Goal: Task Accomplishment & Management: Manage account settings

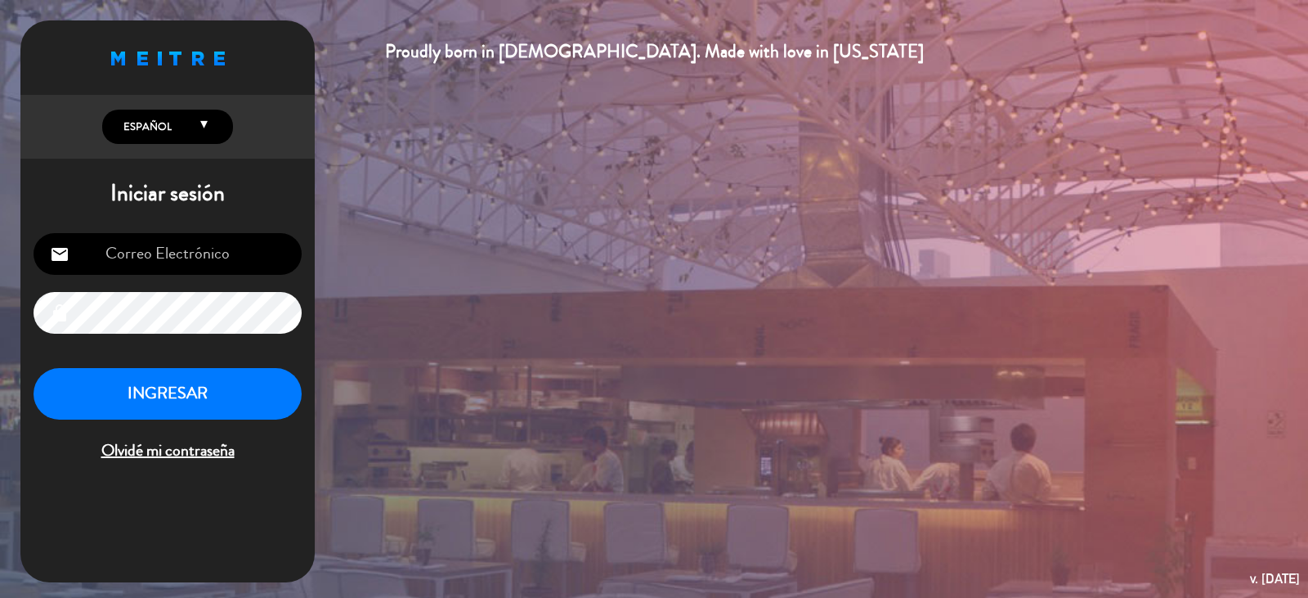
type input "[EMAIL_ADDRESS][DOMAIN_NAME]"
click at [154, 385] on button "INGRESAR" at bounding box center [168, 394] width 268 height 52
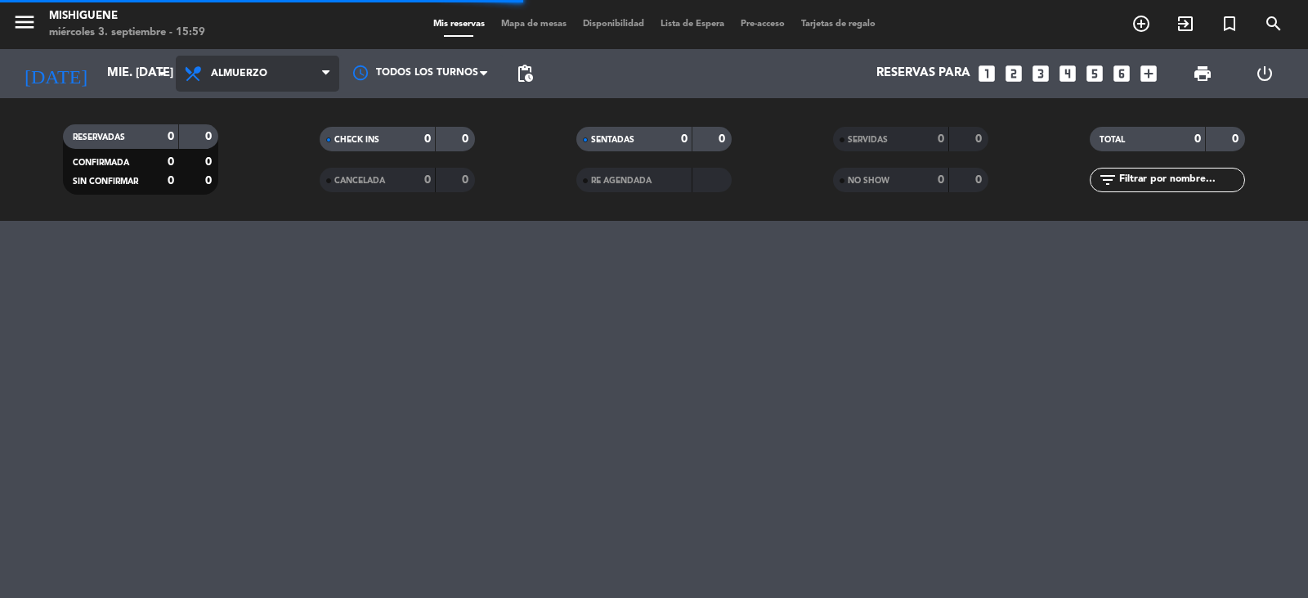
click at [305, 77] on span "Almuerzo" at bounding box center [258, 74] width 164 height 36
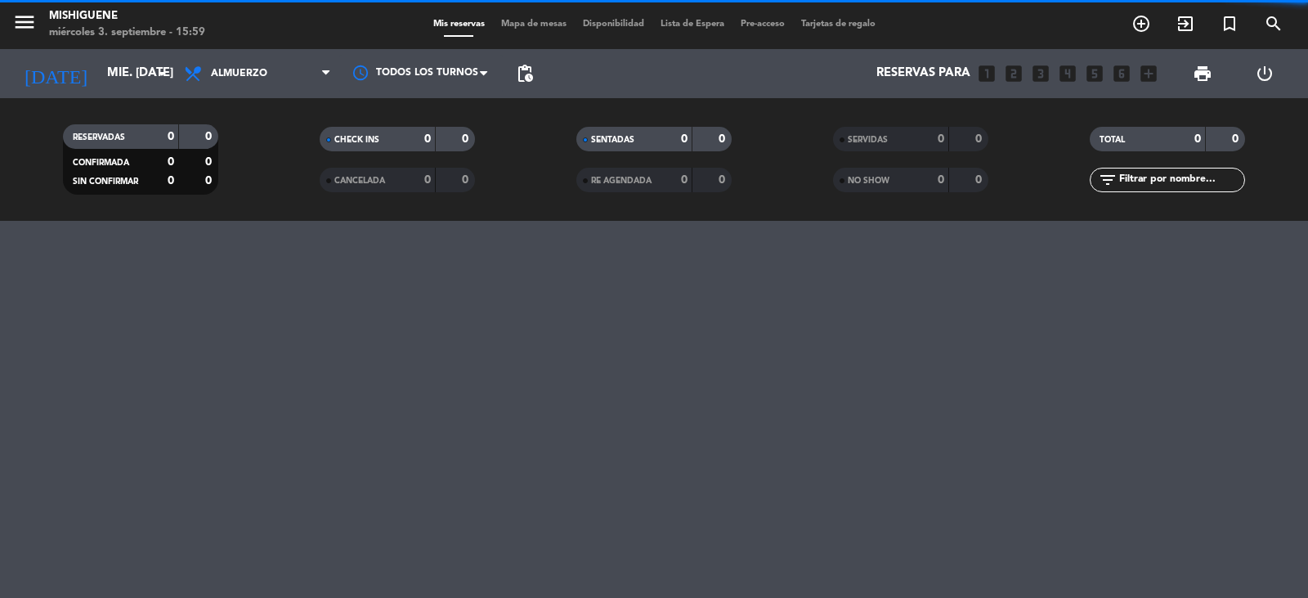
click at [281, 182] on filter-checkbox "CANCELADA 0 0" at bounding box center [397, 180] width 257 height 25
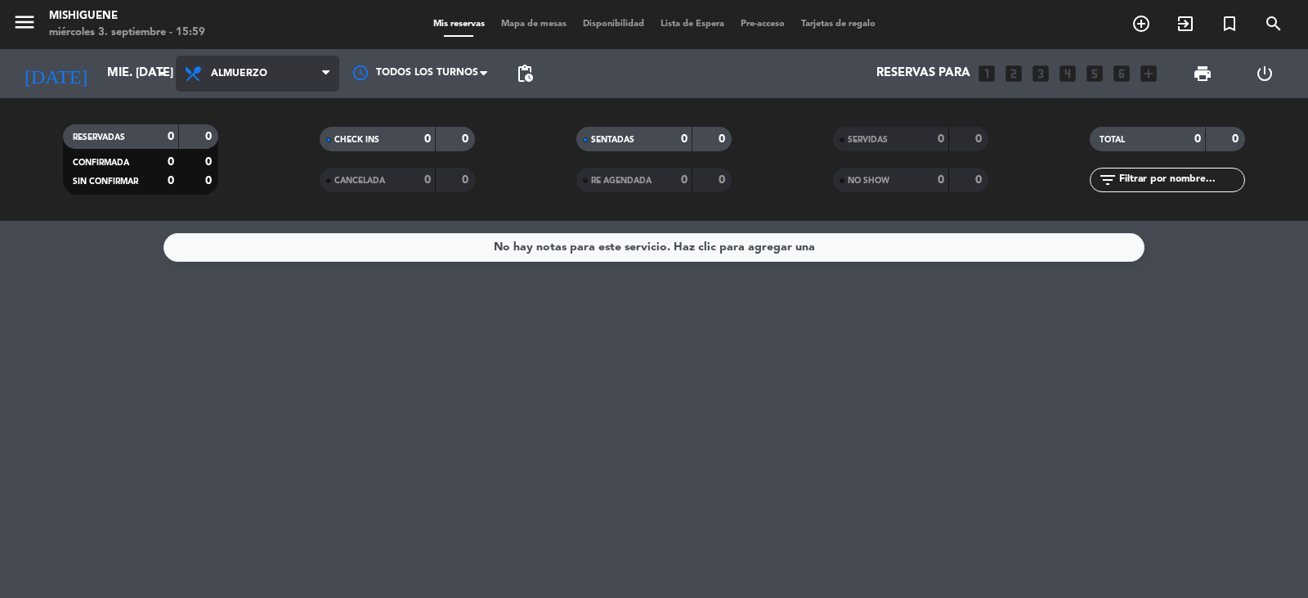
click at [255, 65] on span "Almuerzo" at bounding box center [258, 74] width 164 height 36
click at [263, 173] on div "menu Mishiguene miércoles 3. septiembre - 15:59 Mis reservas Mapa de mesas Disp…" at bounding box center [654, 110] width 1308 height 221
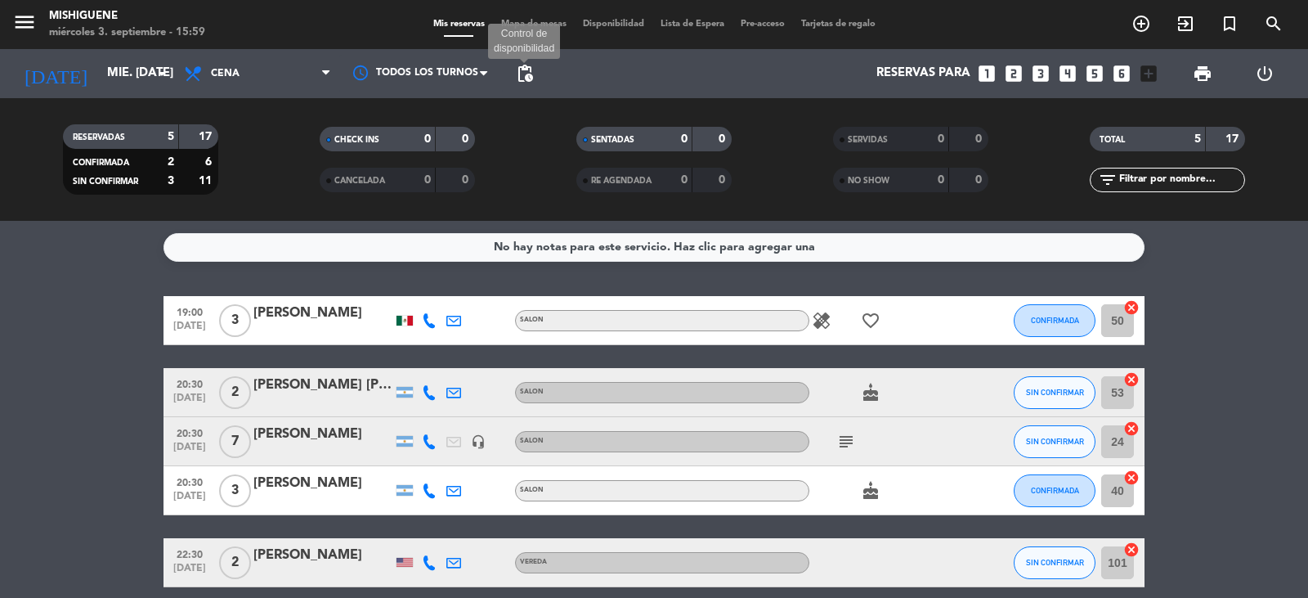
click at [524, 77] on span "pending_actions" at bounding box center [525, 74] width 20 height 20
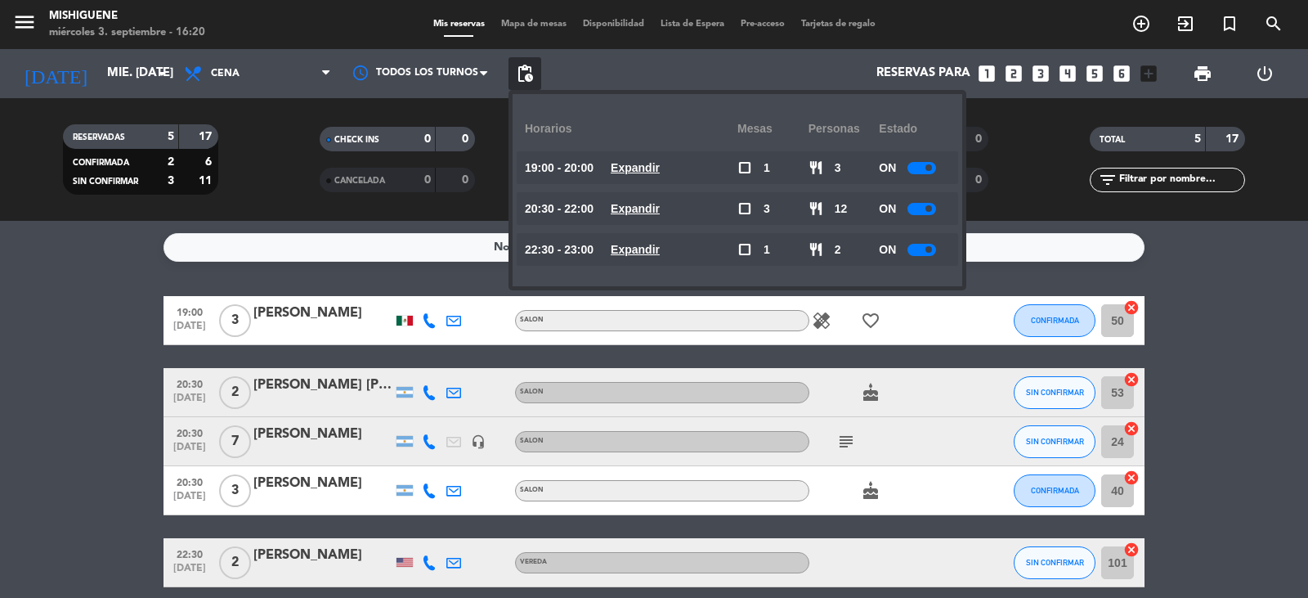
click at [594, 80] on div "Reservas para looks_one looks_two looks_3 looks_4 looks_5 looks_6 add_box" at bounding box center [853, 73] width 624 height 49
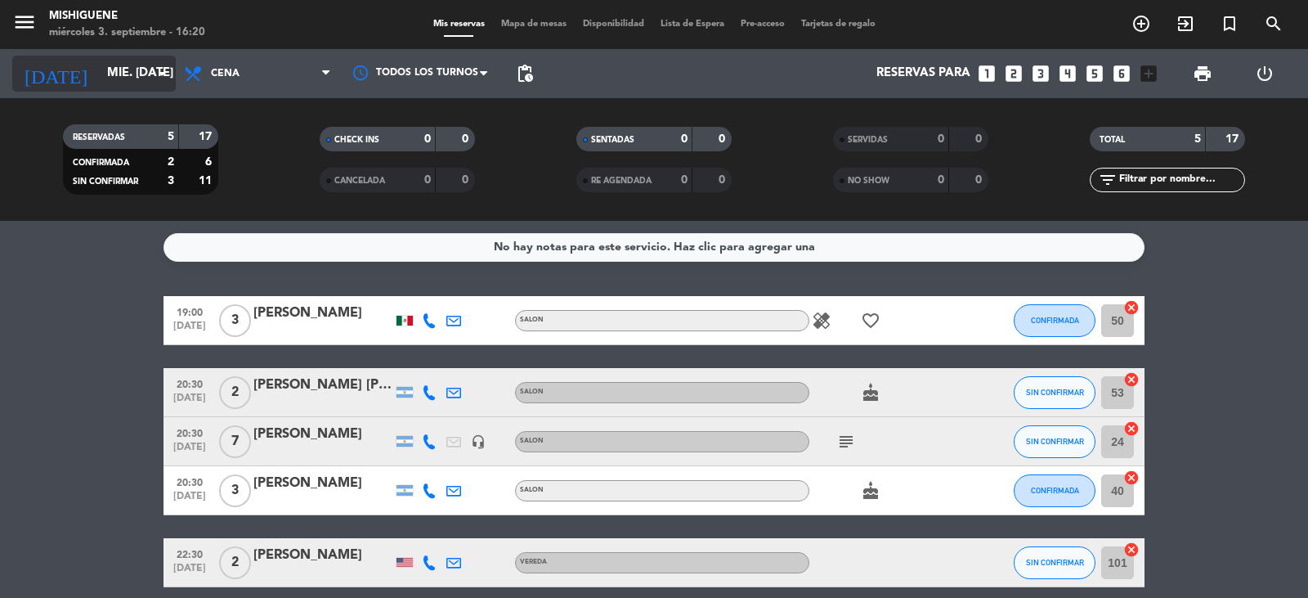
click at [159, 80] on icon "arrow_drop_down" at bounding box center [162, 74] width 20 height 20
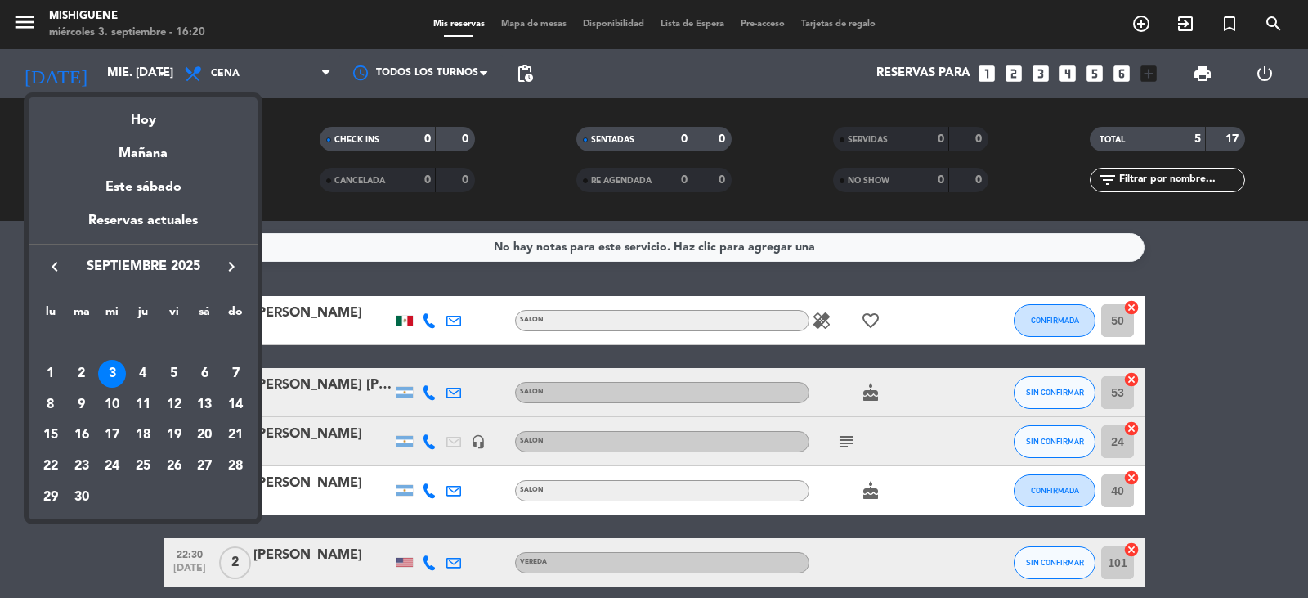
click at [283, 83] on div at bounding box center [654, 299] width 1308 height 598
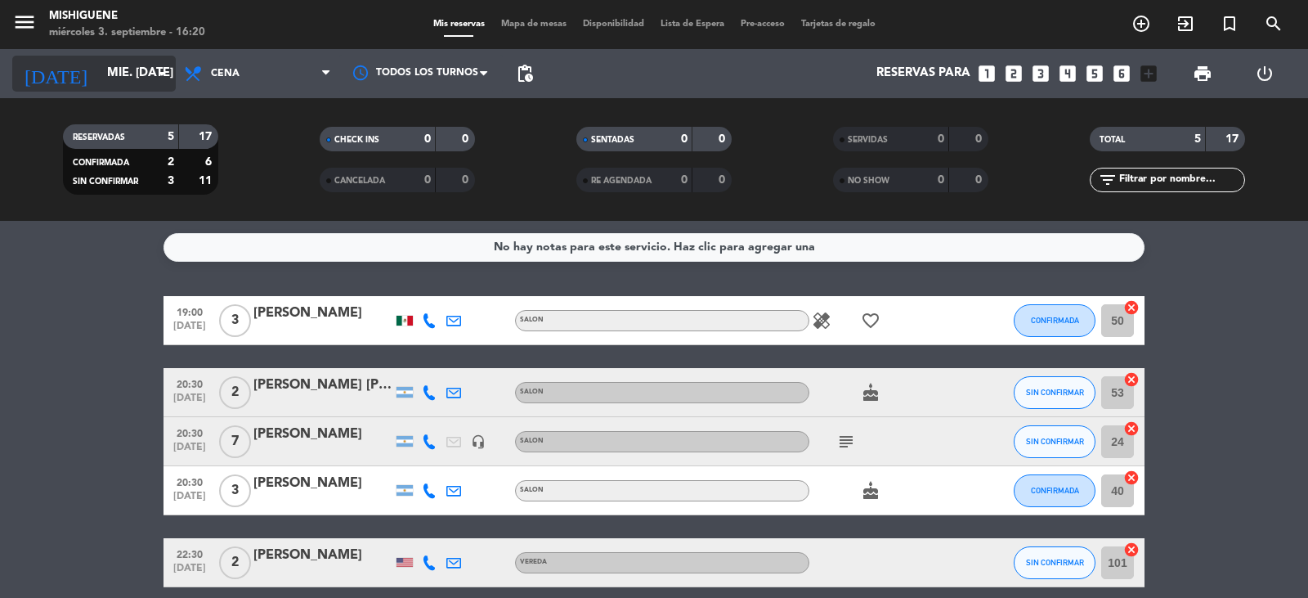
click at [164, 75] on icon "arrow_drop_down" at bounding box center [162, 74] width 20 height 20
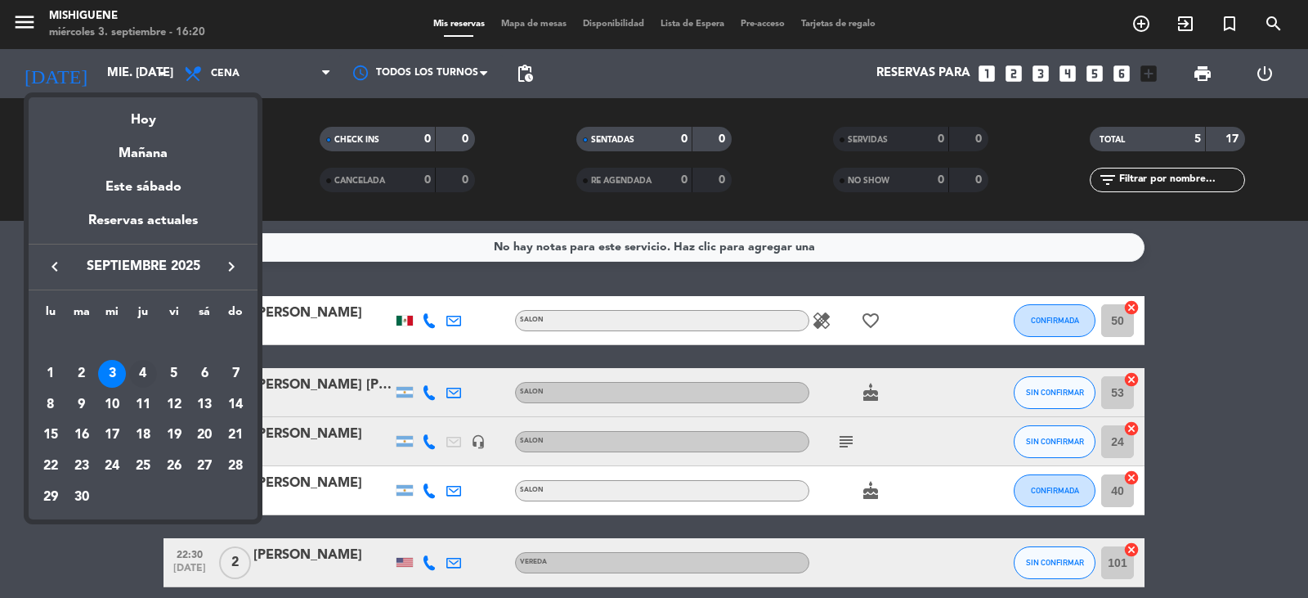
click at [141, 375] on div "4" at bounding box center [143, 374] width 28 height 28
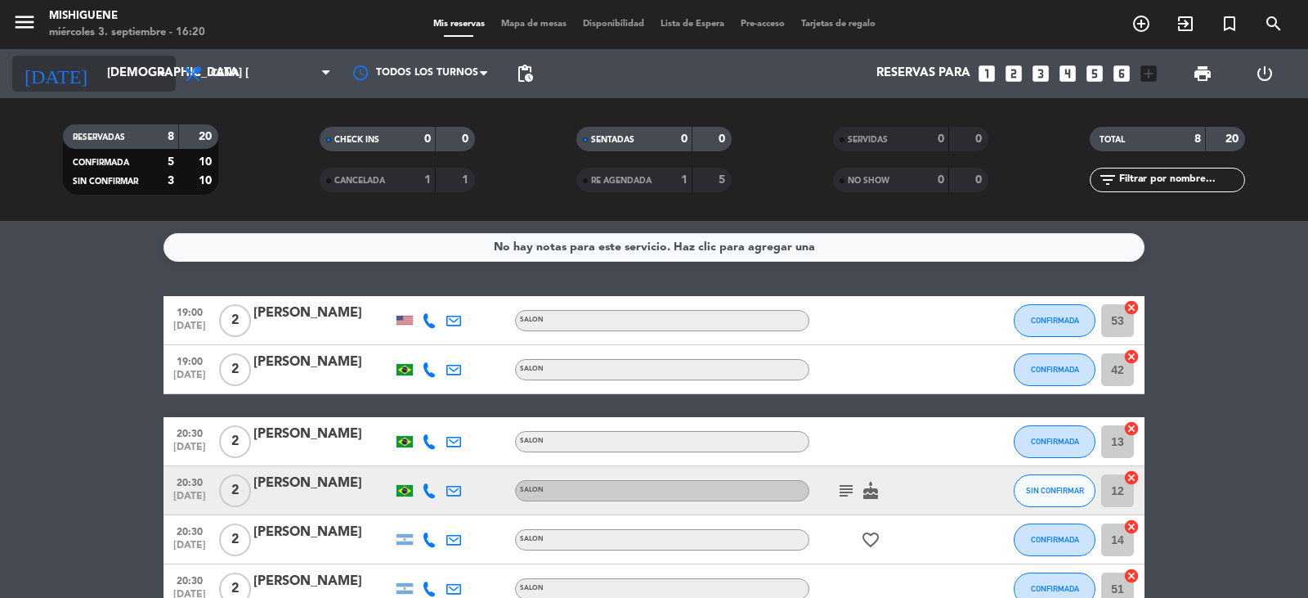
click at [155, 61] on input "[DEMOGRAPHIC_DATA] [DATE]" at bounding box center [178, 73] width 158 height 31
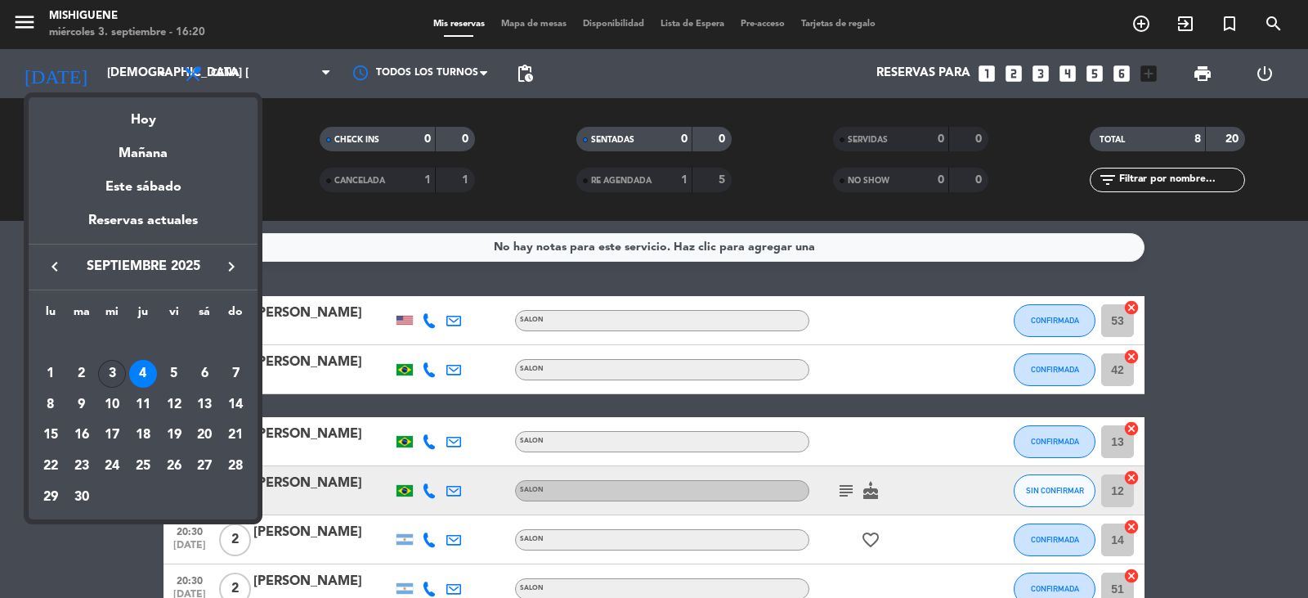
click at [110, 374] on div "3" at bounding box center [112, 374] width 28 height 28
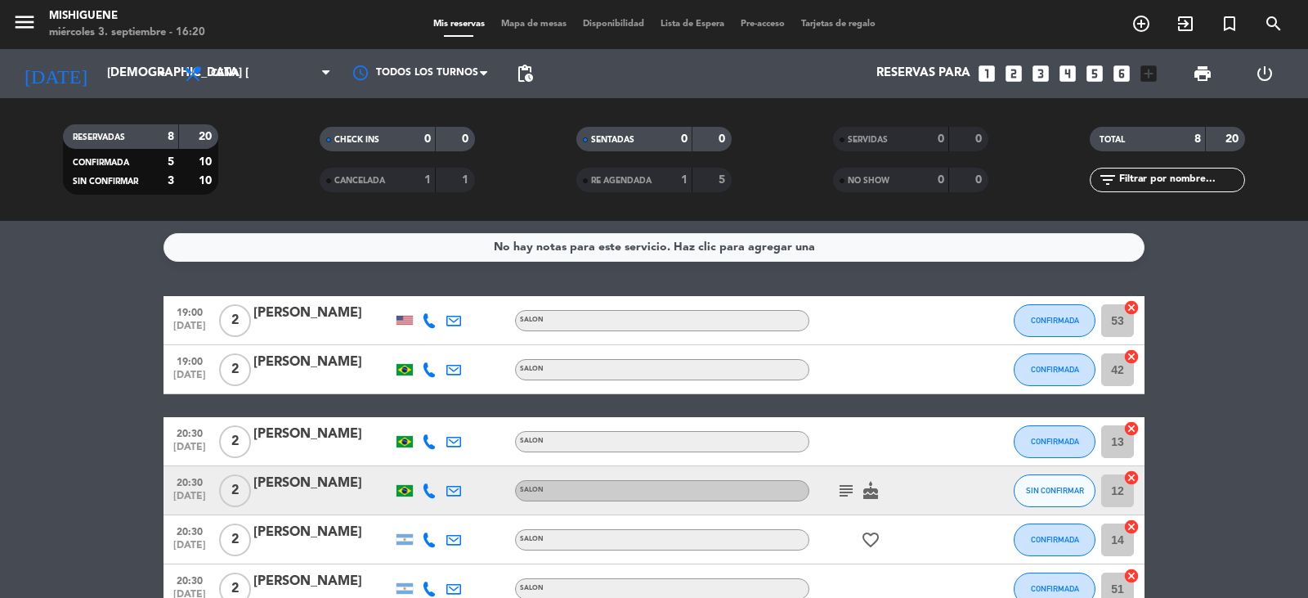
type input "mié. [DATE]"
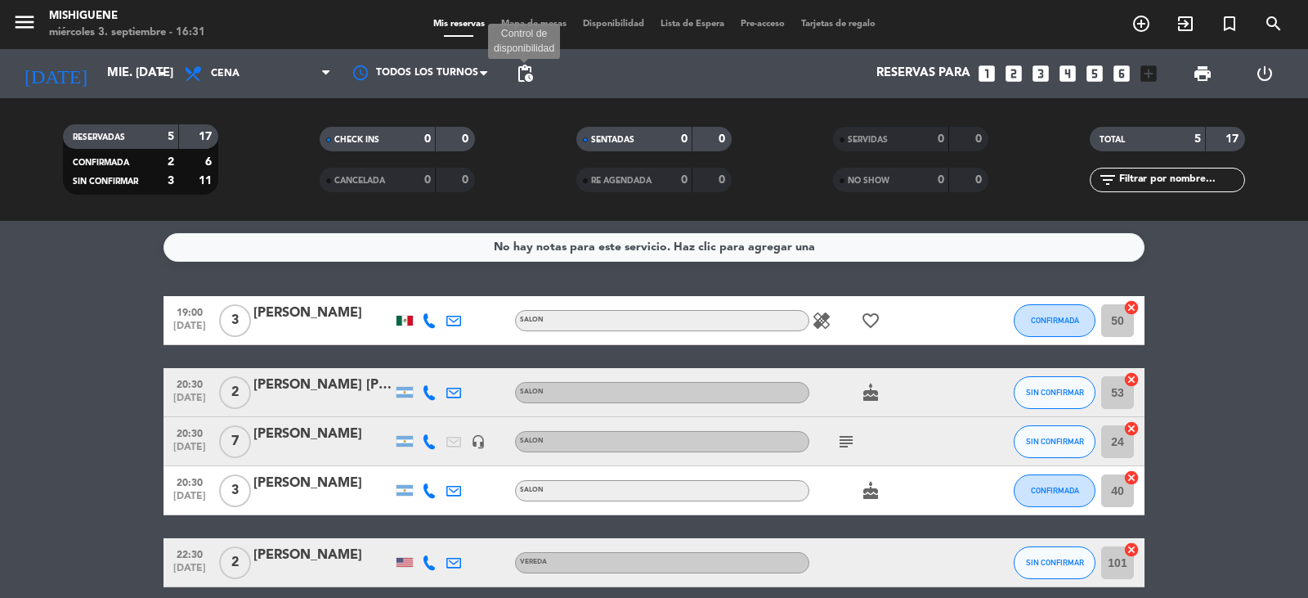
click at [530, 72] on span "pending_actions" at bounding box center [525, 74] width 20 height 20
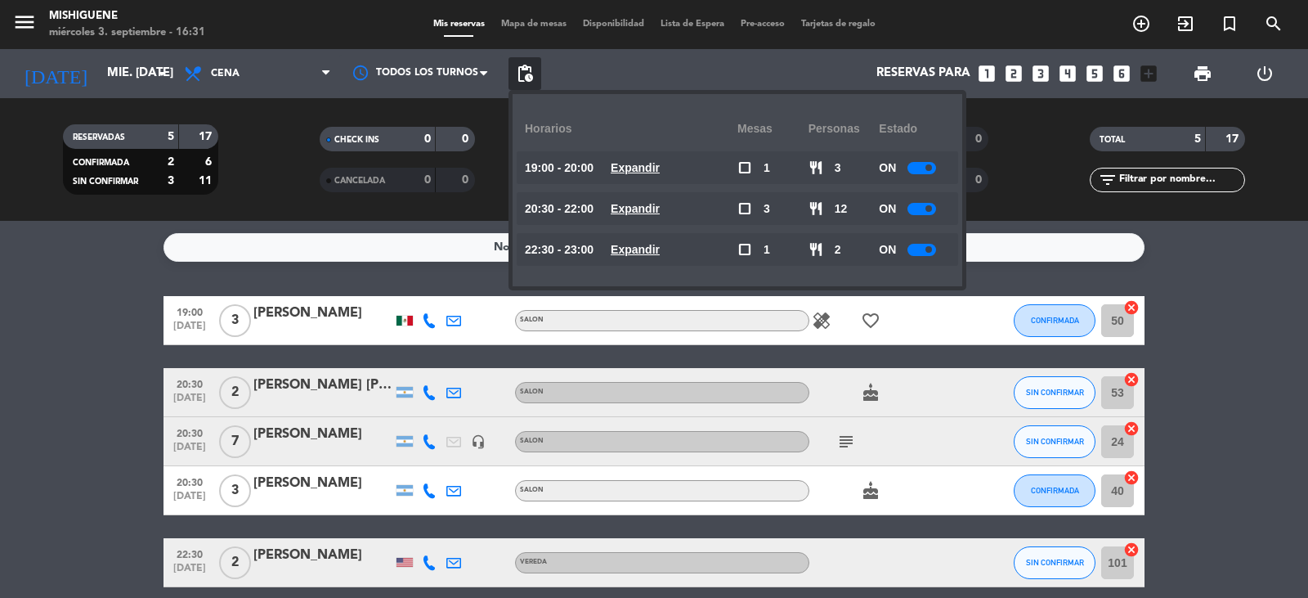
click at [606, 57] on div "Reservas para looks_one looks_two looks_3 looks_4 looks_5 looks_6 add_box" at bounding box center [853, 73] width 624 height 49
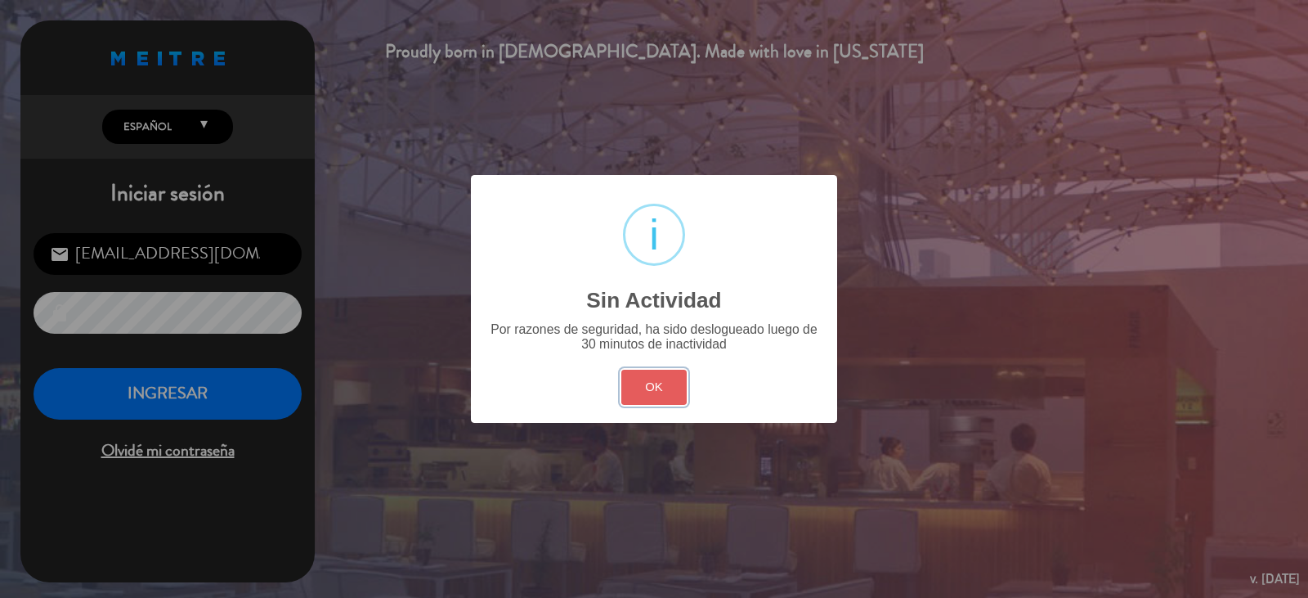
click at [664, 388] on button "OK" at bounding box center [655, 387] width 66 height 35
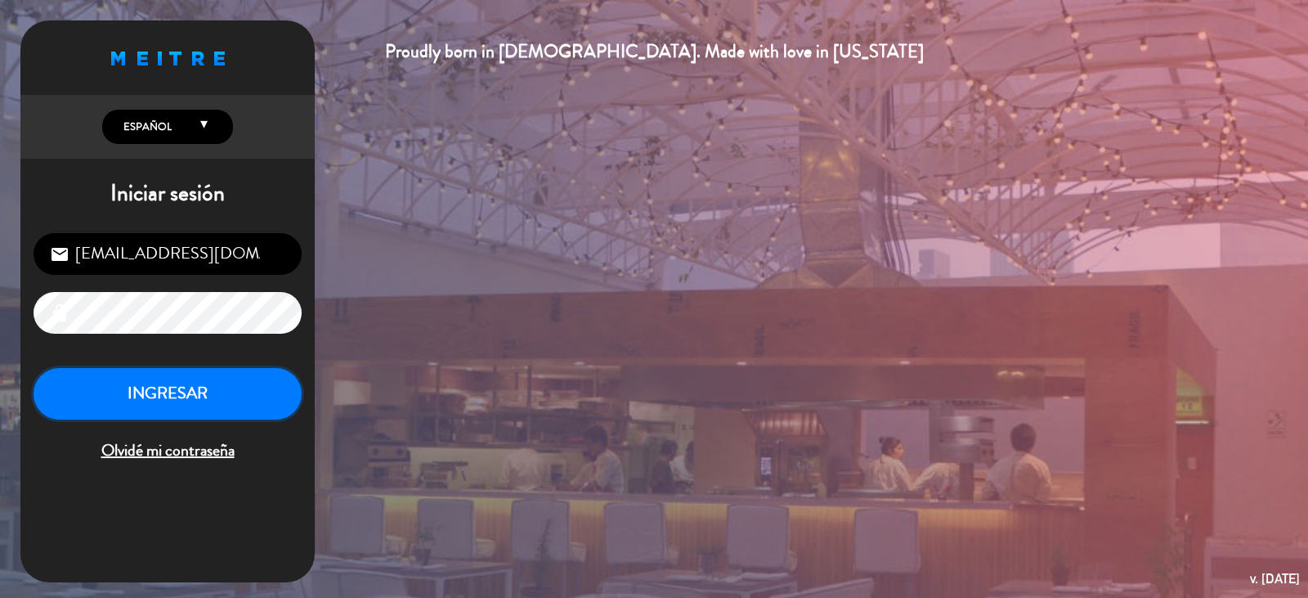
click at [152, 385] on button "INGRESAR" at bounding box center [168, 394] width 268 height 52
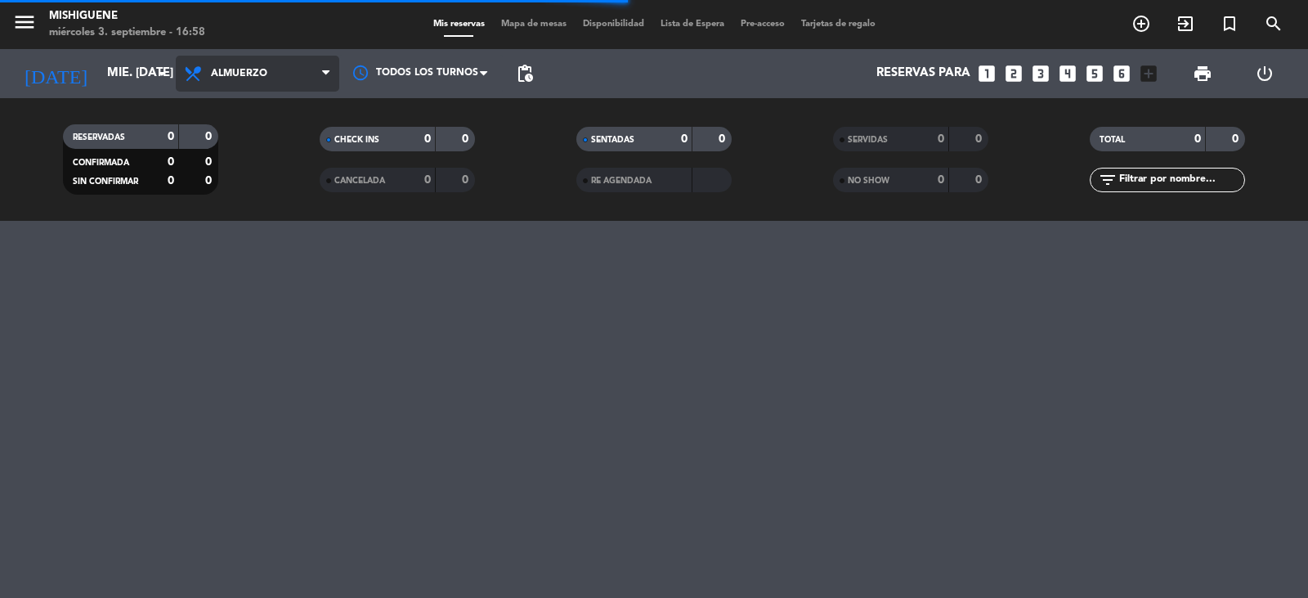
click at [322, 70] on icon at bounding box center [325, 73] width 7 height 13
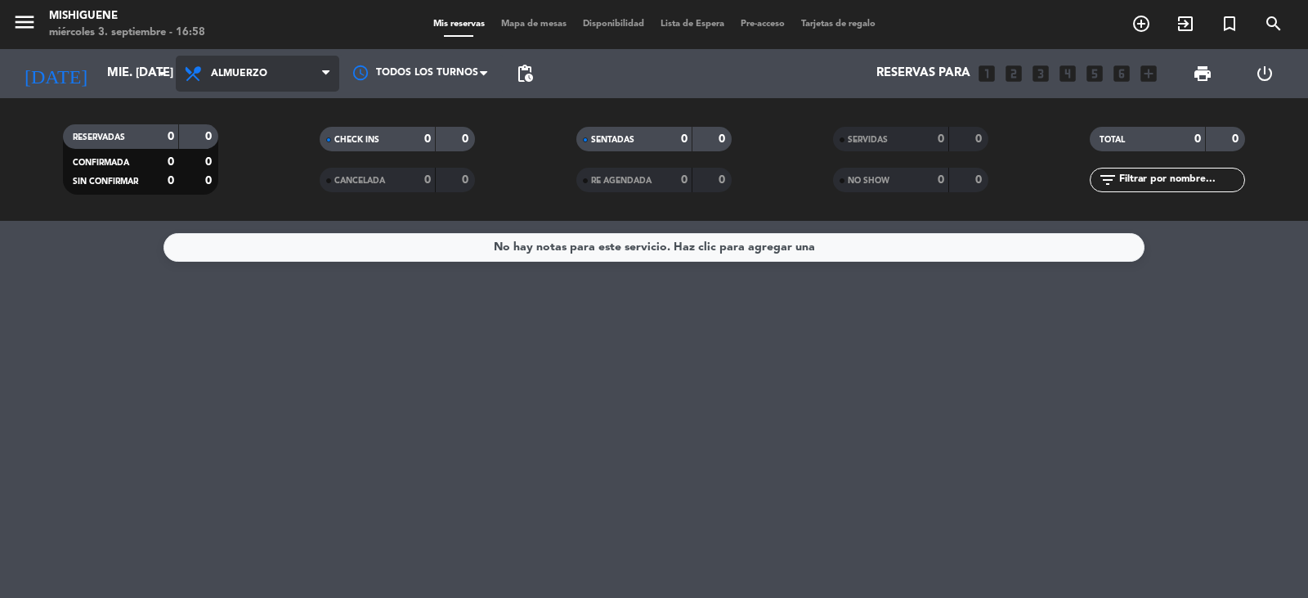
click at [327, 70] on icon at bounding box center [325, 73] width 7 height 13
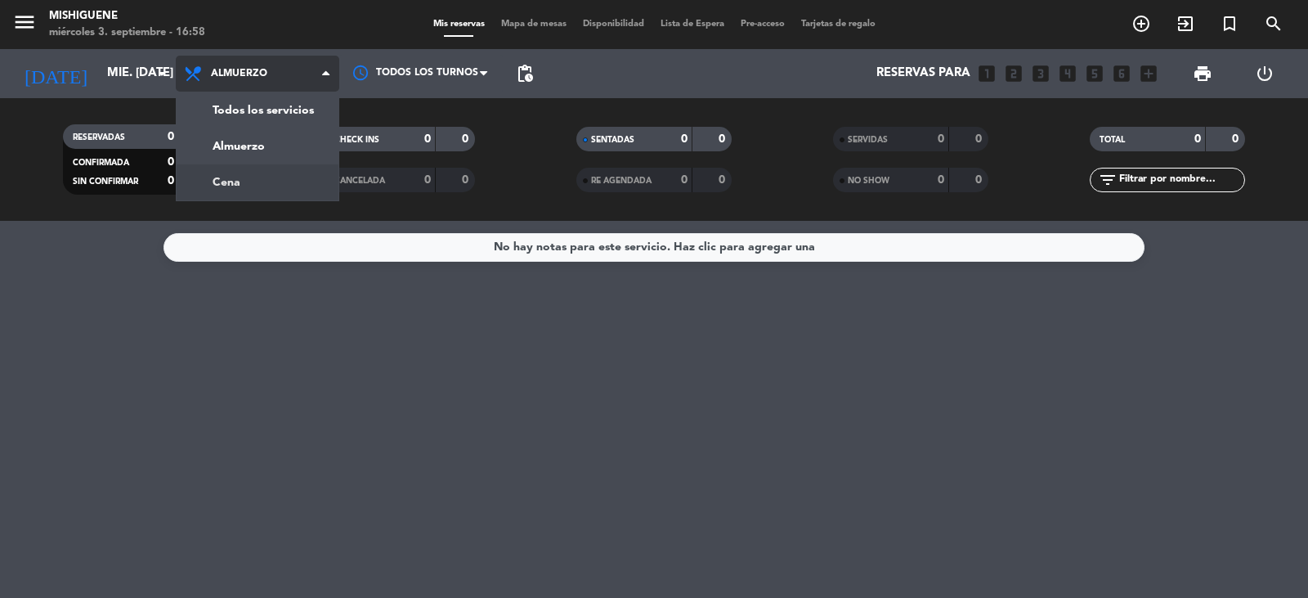
click at [260, 181] on div "menu Mishiguene miércoles 3. septiembre - 16:58 Mis reservas Mapa de mesas Disp…" at bounding box center [654, 110] width 1308 height 221
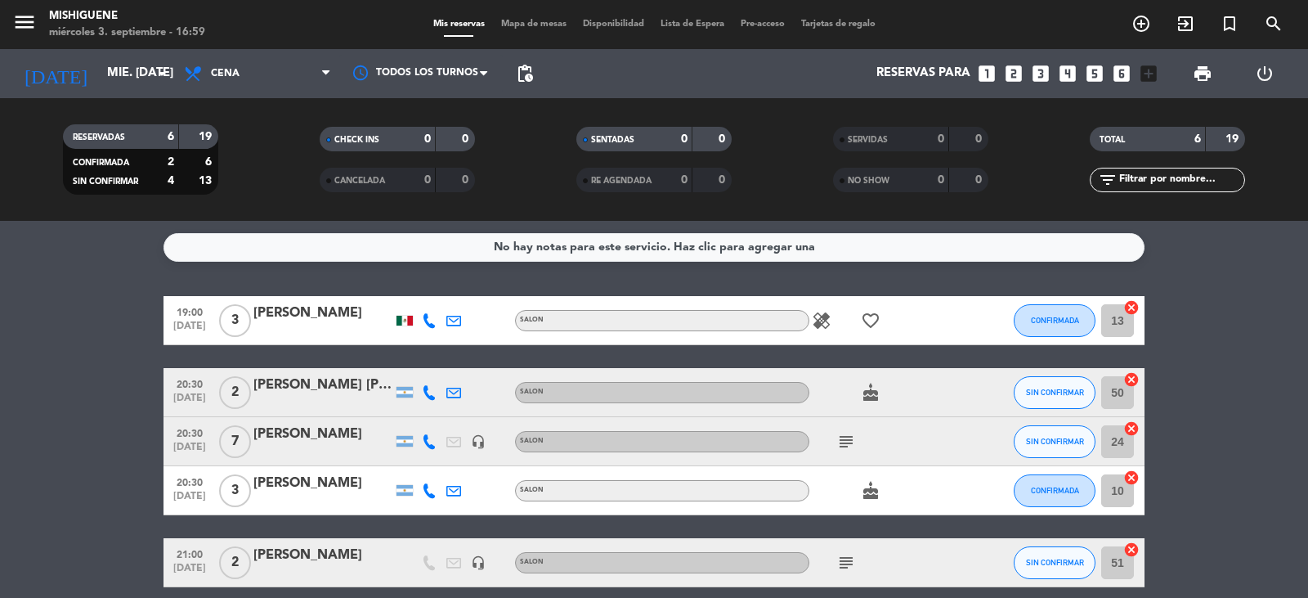
click at [814, 319] on icon "healing" at bounding box center [822, 321] width 20 height 20
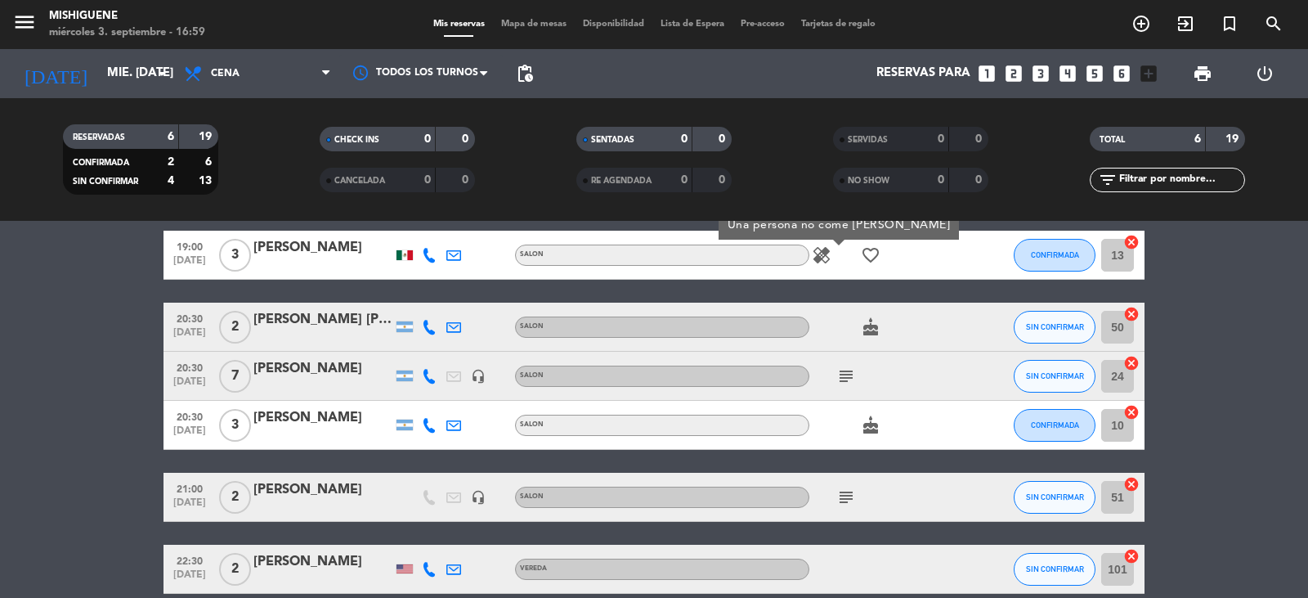
scroll to position [143, 0]
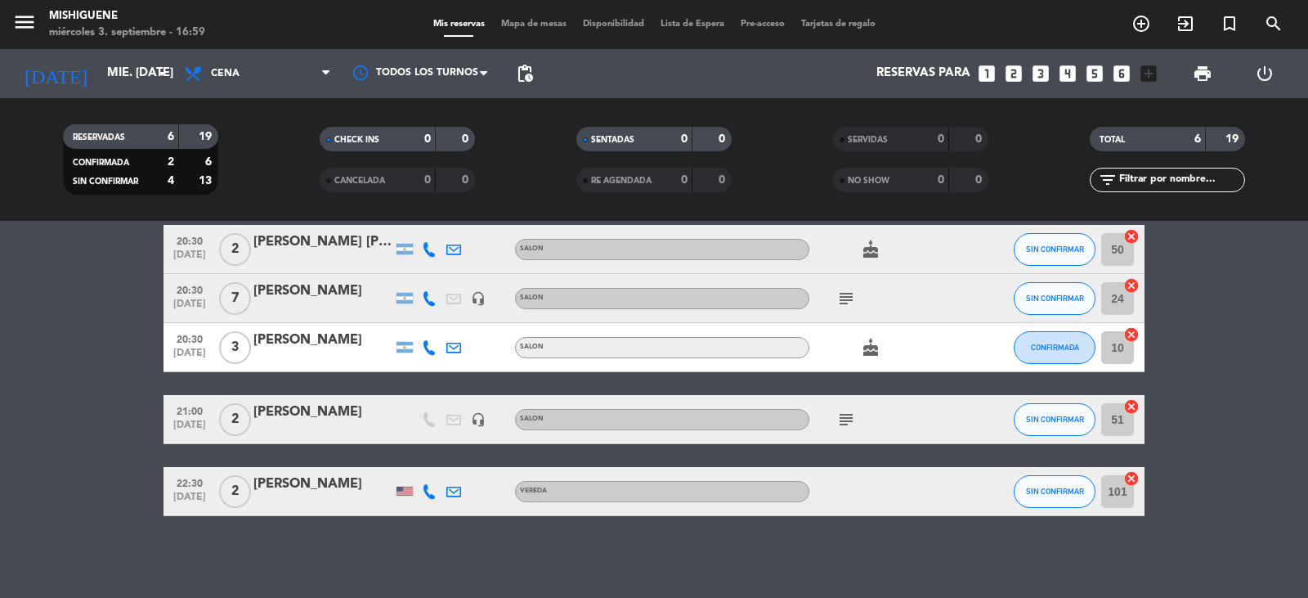
click at [846, 415] on icon "subject" at bounding box center [847, 420] width 20 height 20
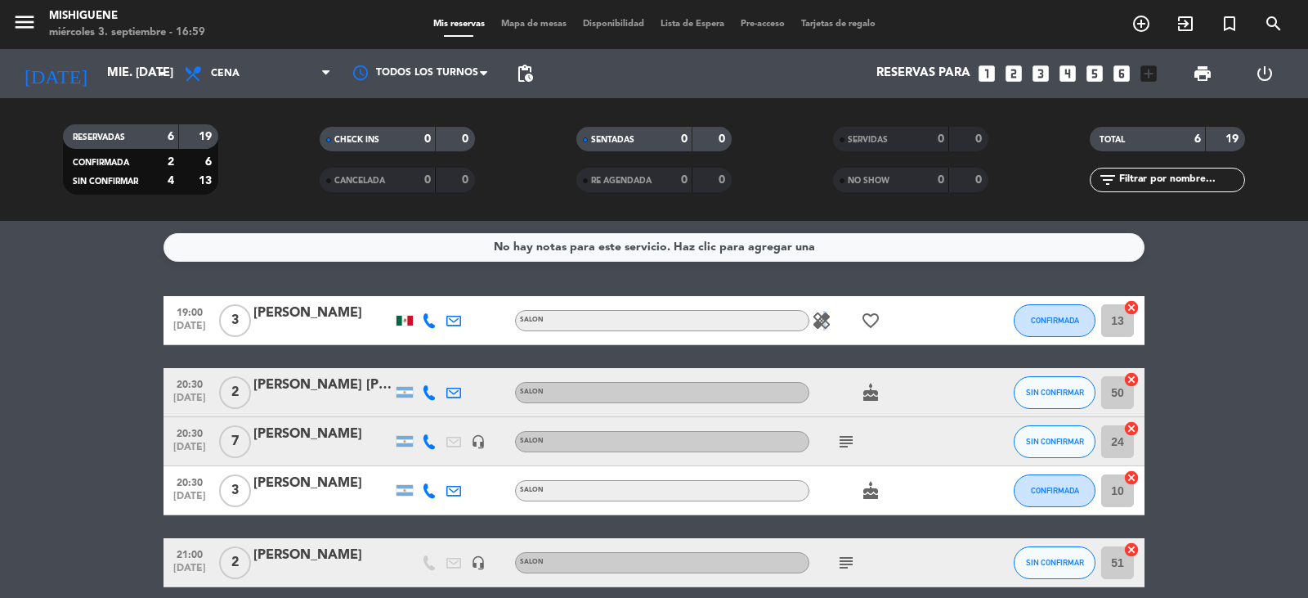
click at [821, 325] on icon "healing" at bounding box center [822, 321] width 20 height 20
click at [1200, 71] on span "print" at bounding box center [1203, 74] width 20 height 20
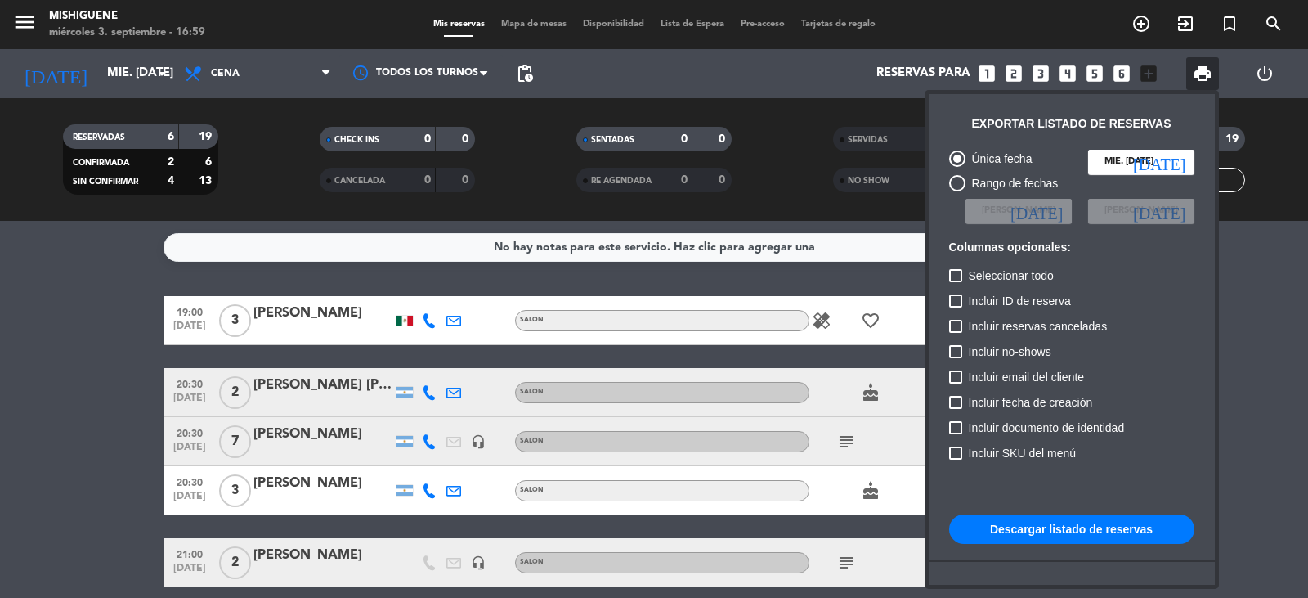
click at [1015, 527] on button "Descargar listado de reservas" at bounding box center [1071, 528] width 245 height 29
click at [113, 415] on div at bounding box center [654, 299] width 1308 height 598
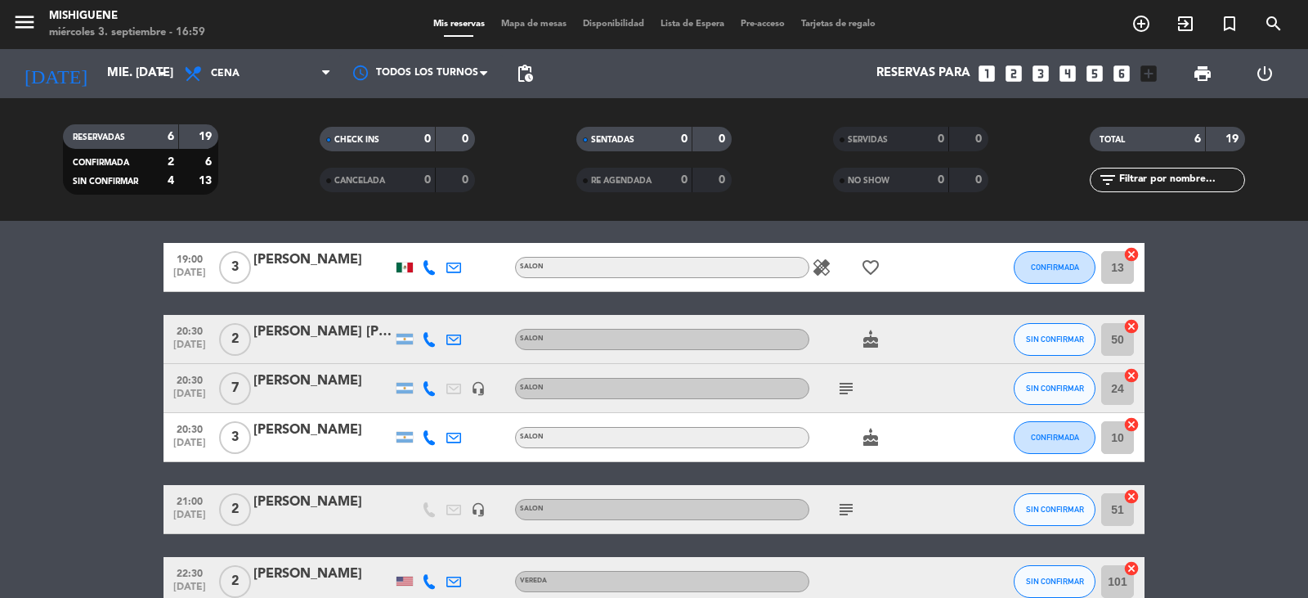
scroll to position [82, 0]
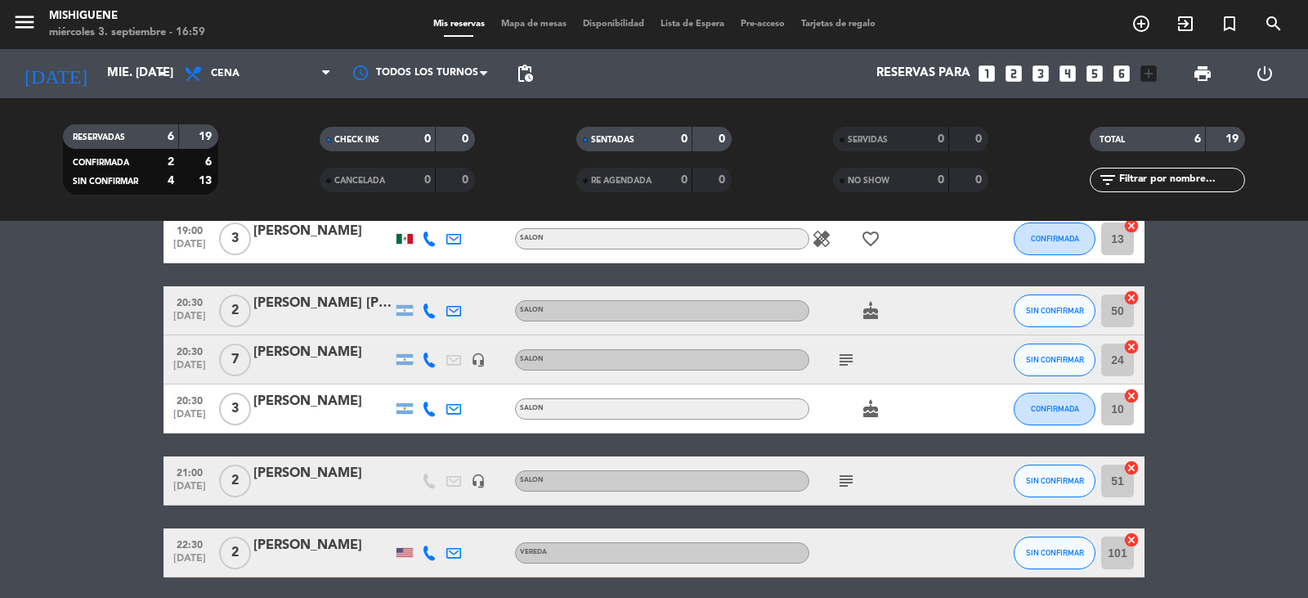
click at [842, 355] on icon "subject" at bounding box center [847, 360] width 20 height 20
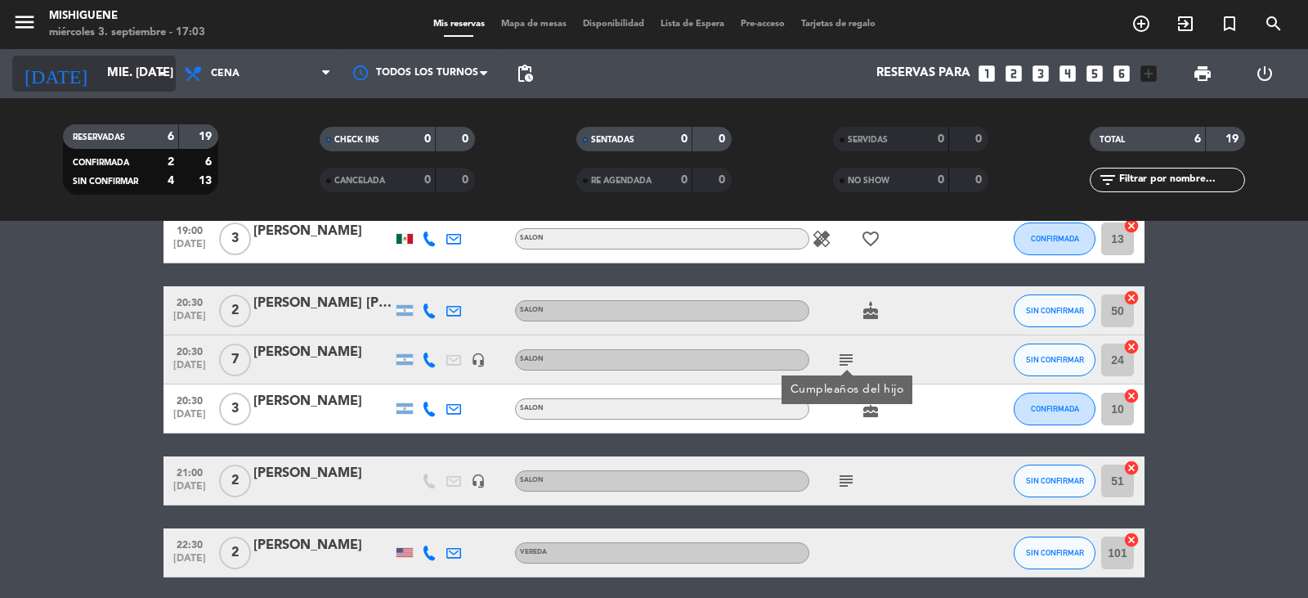
click at [99, 88] on input "mié. [DATE]" at bounding box center [178, 73] width 158 height 31
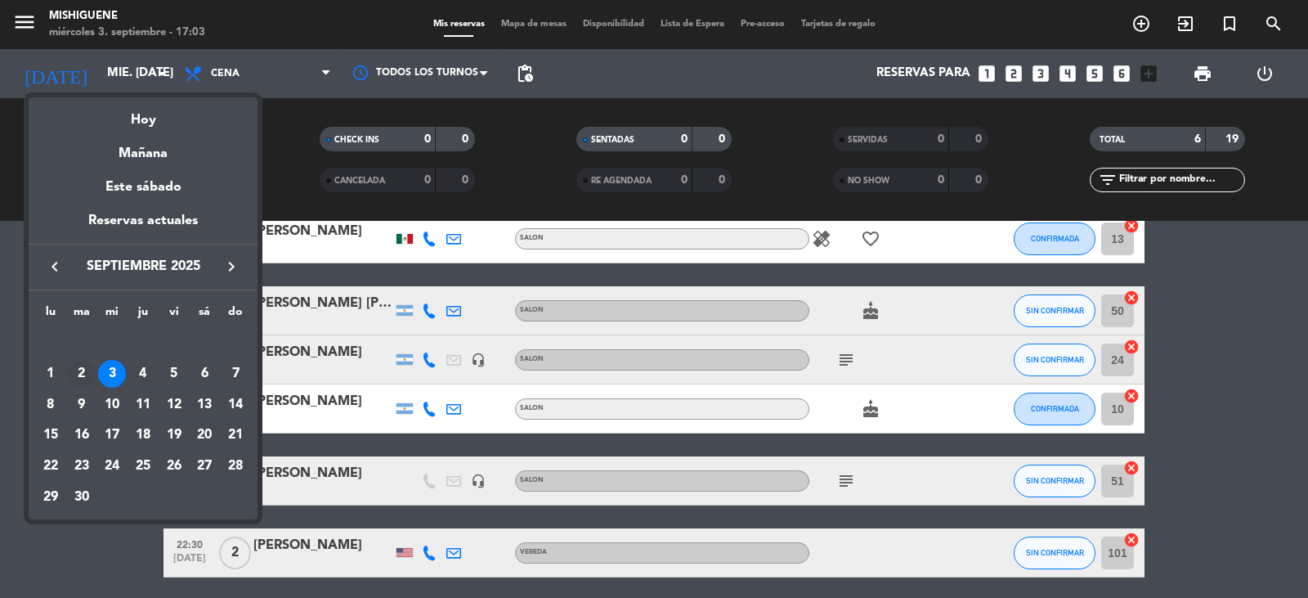
click at [83, 372] on div "2" at bounding box center [82, 374] width 28 height 28
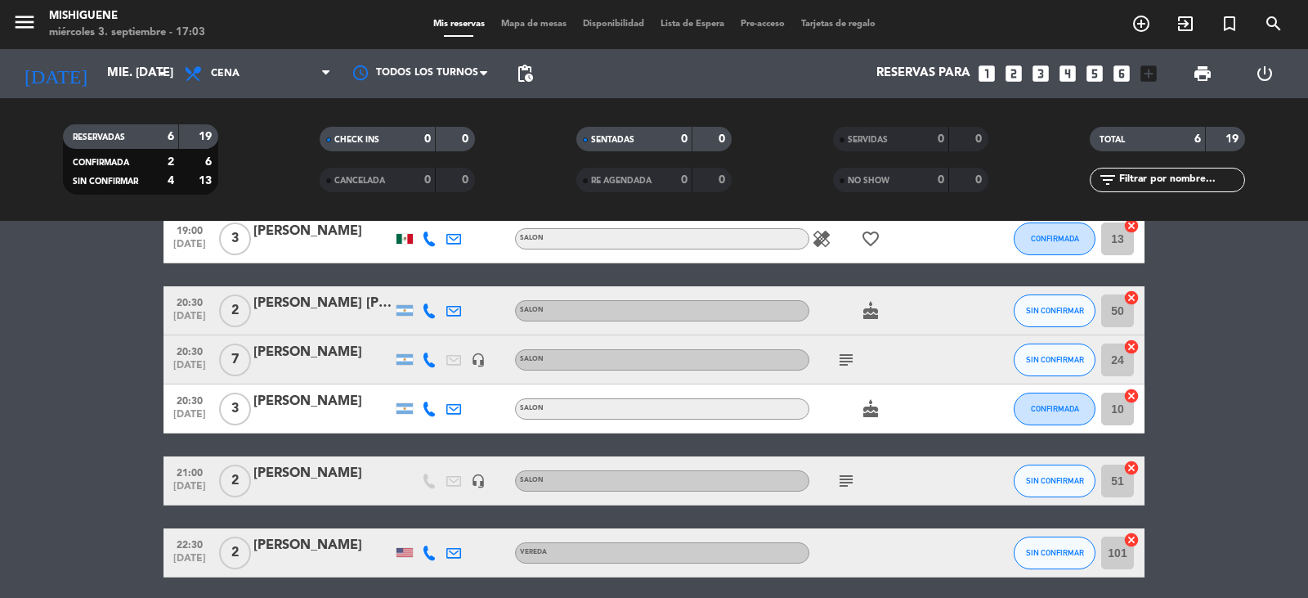
type input "[DATE] sep."
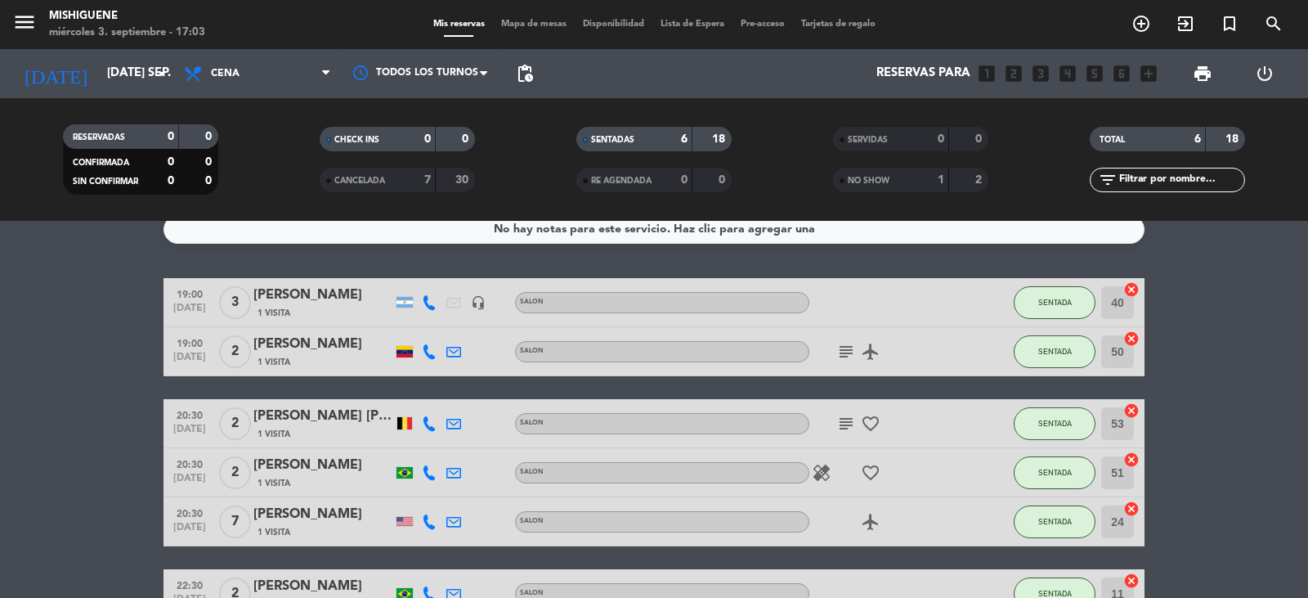
scroll to position [0, 0]
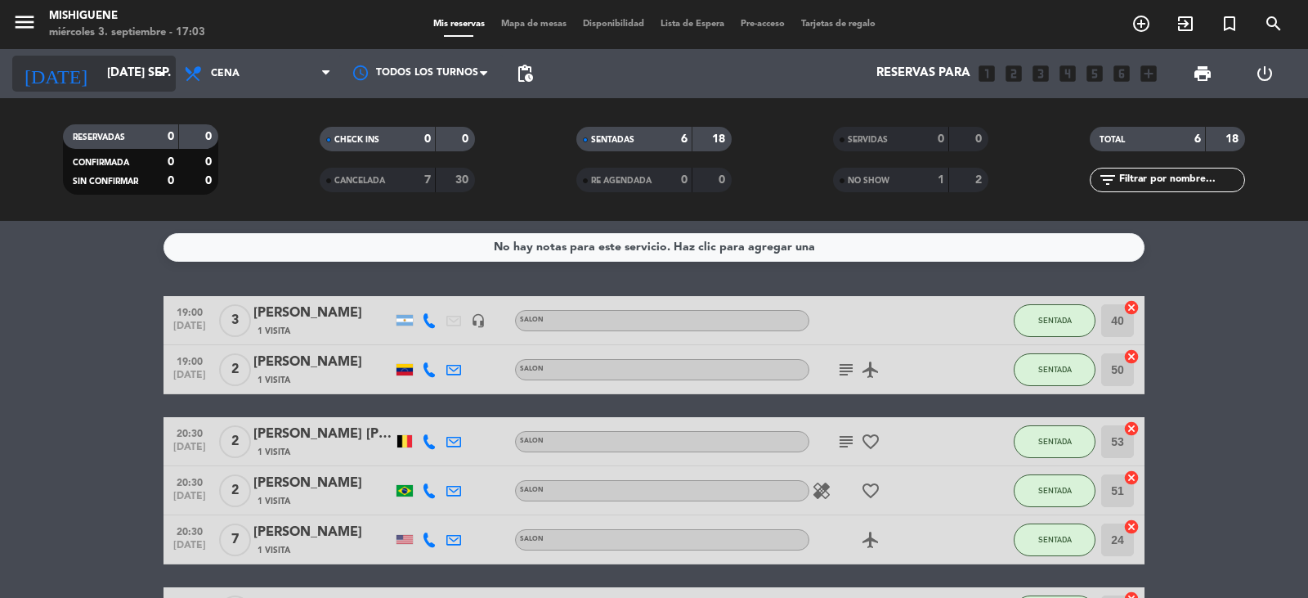
click at [112, 62] on input "[DATE] sep." at bounding box center [178, 73] width 158 height 31
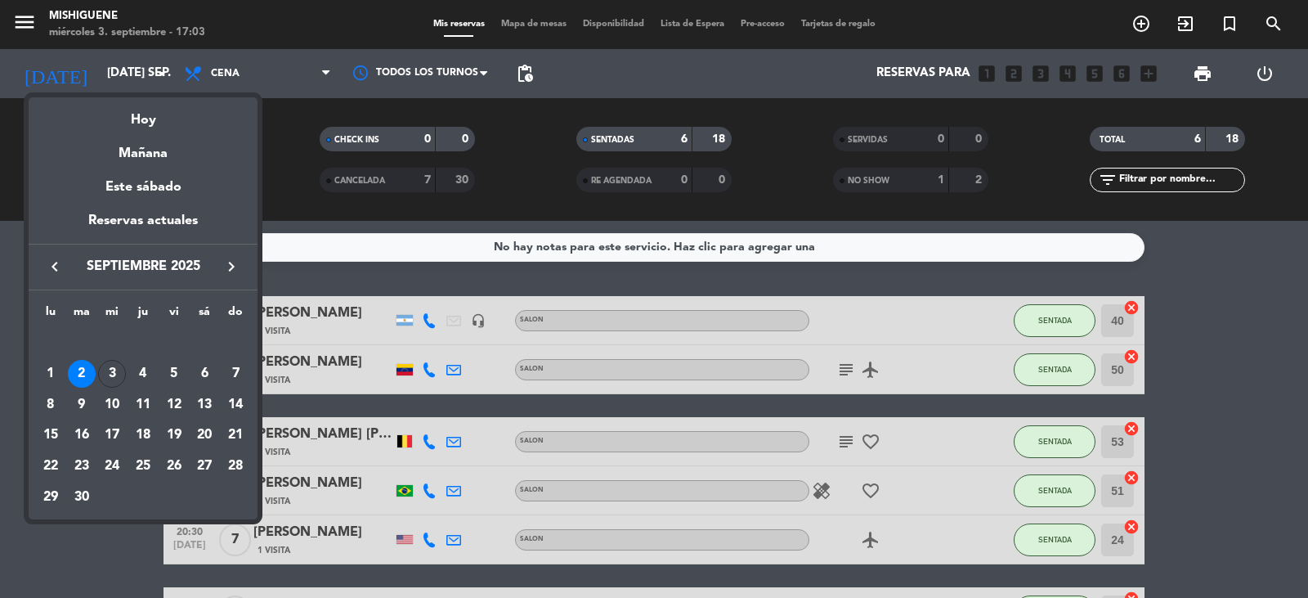
click at [113, 67] on div at bounding box center [654, 299] width 1308 height 598
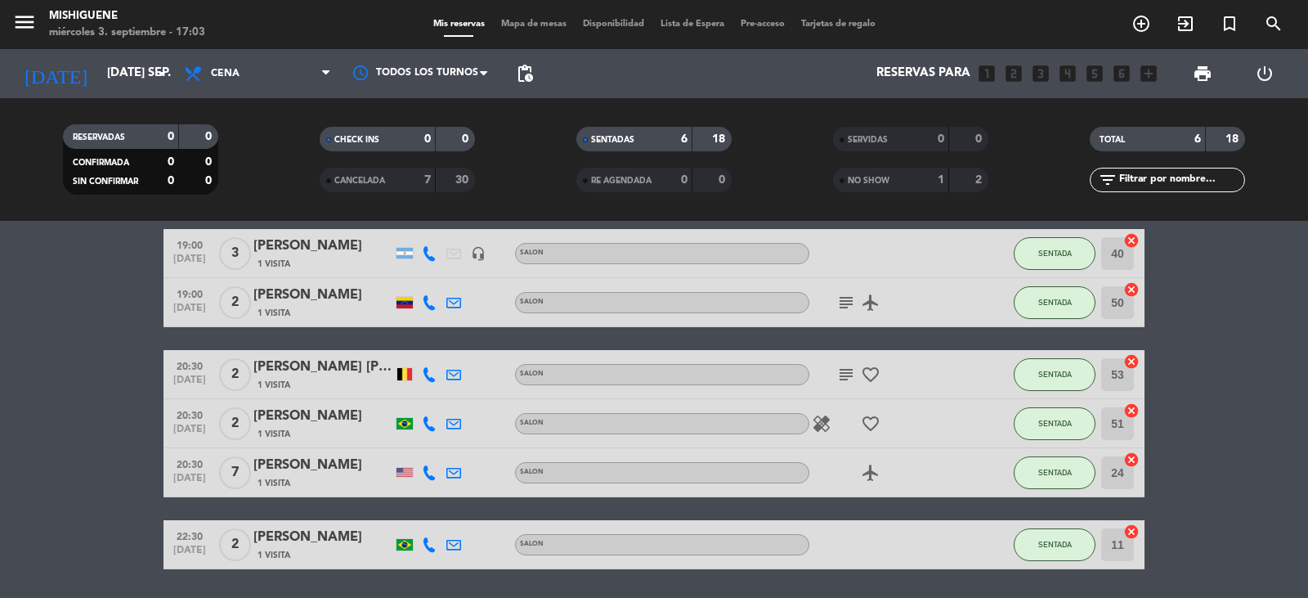
scroll to position [120, 0]
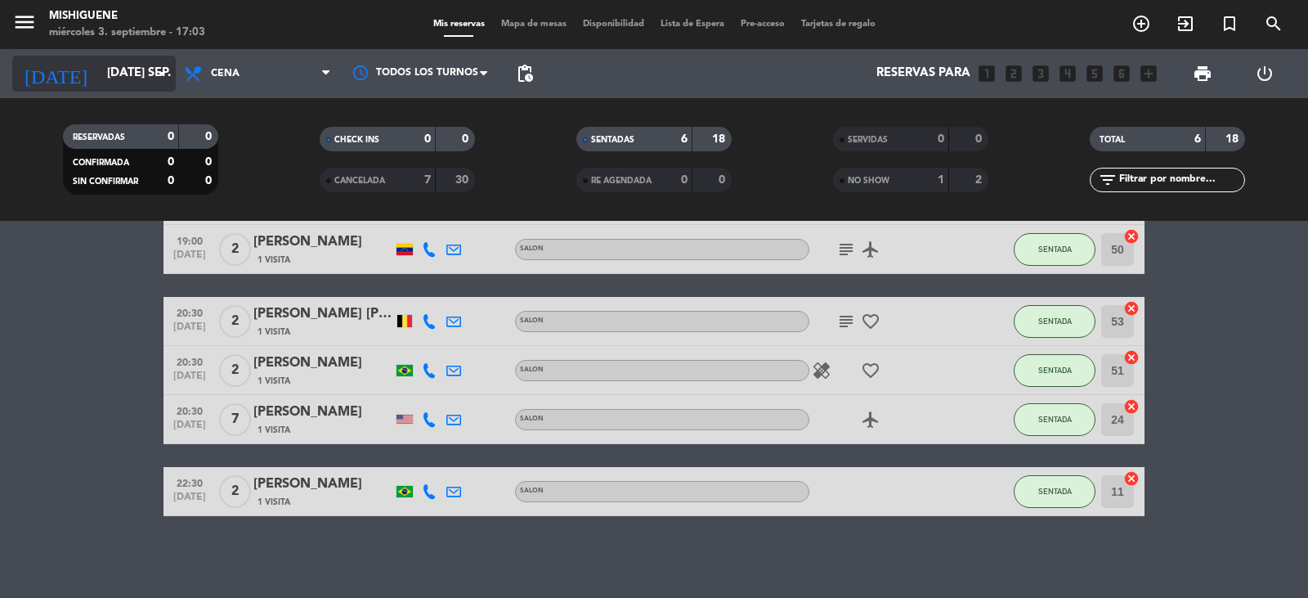
click at [99, 73] on input "[DATE] sep." at bounding box center [178, 73] width 158 height 31
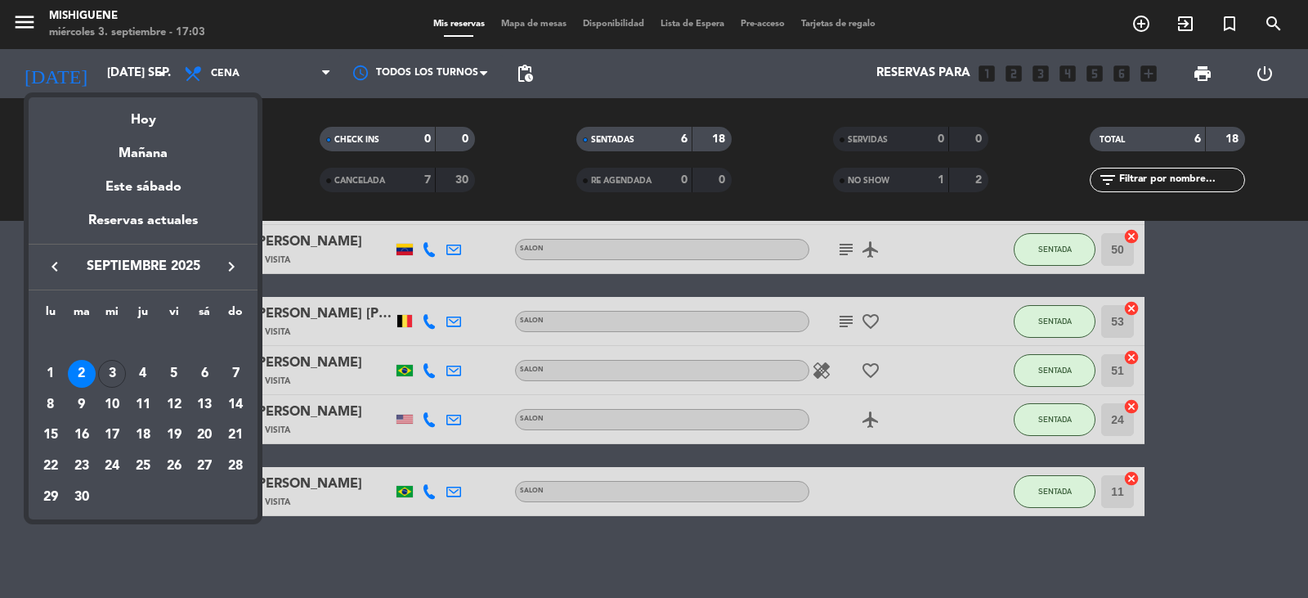
click at [110, 92] on div "semana que viene esta semana semana previa misma semana del año anterior Hoy Ma…" at bounding box center [143, 304] width 229 height 430
click at [113, 83] on div at bounding box center [654, 299] width 1308 height 598
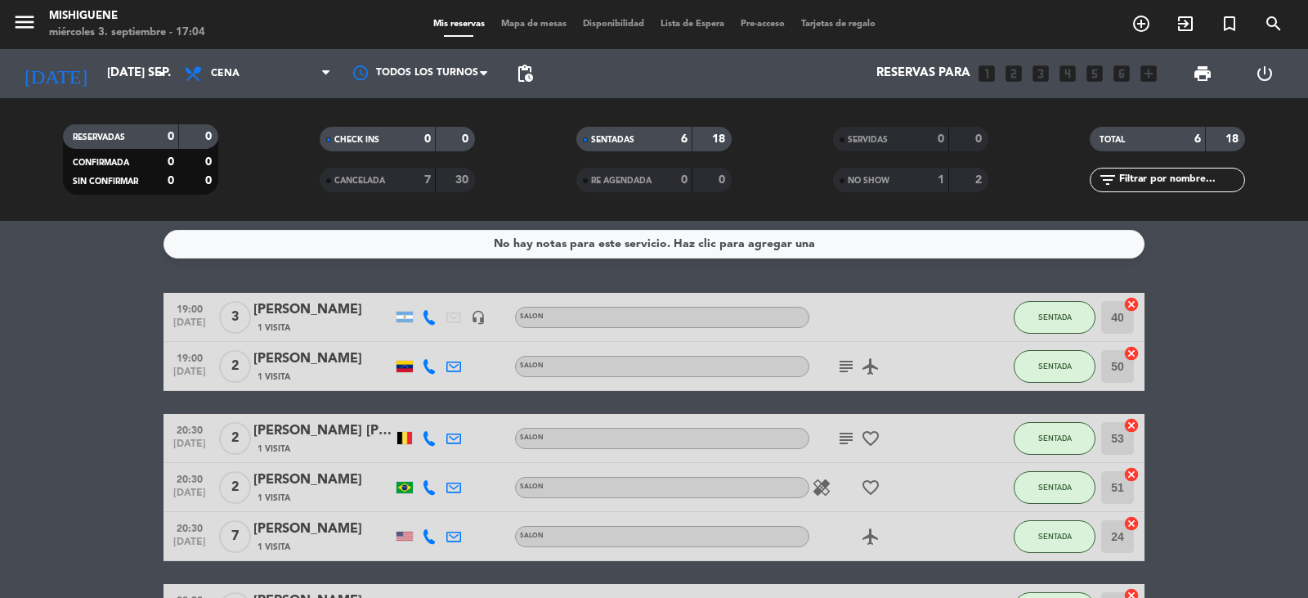
scroll to position [0, 0]
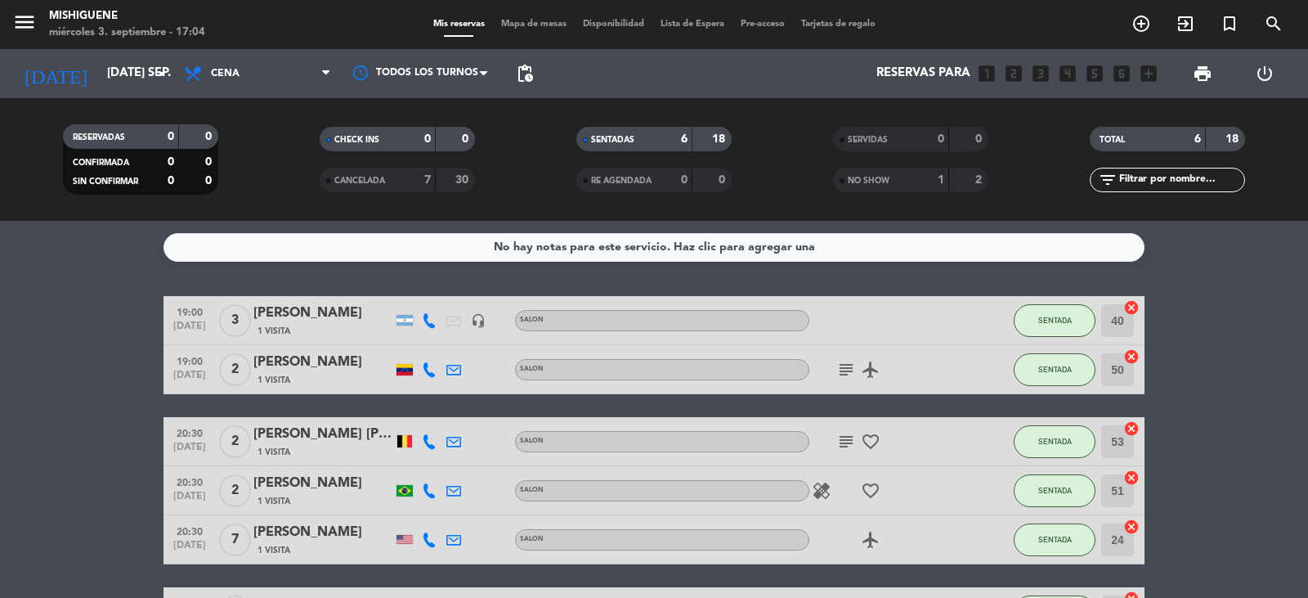
click at [391, 180] on div "CANCELADA" at bounding box center [361, 180] width 75 height 19
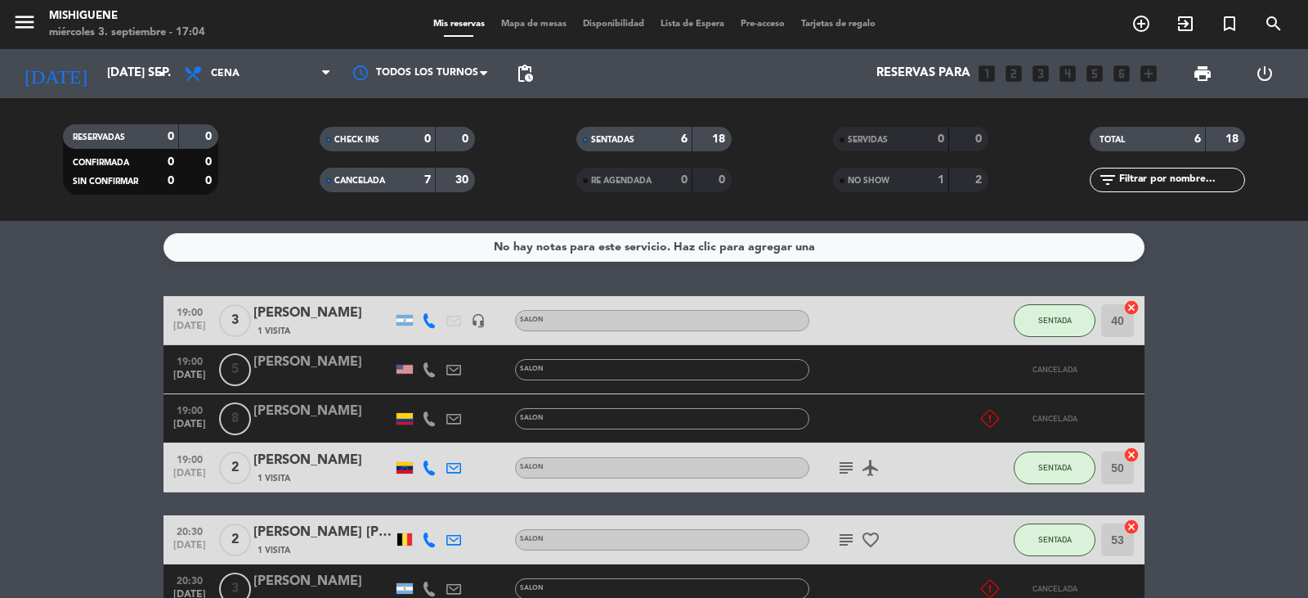
click at [280, 358] on div "[PERSON_NAME]" at bounding box center [323, 362] width 139 height 21
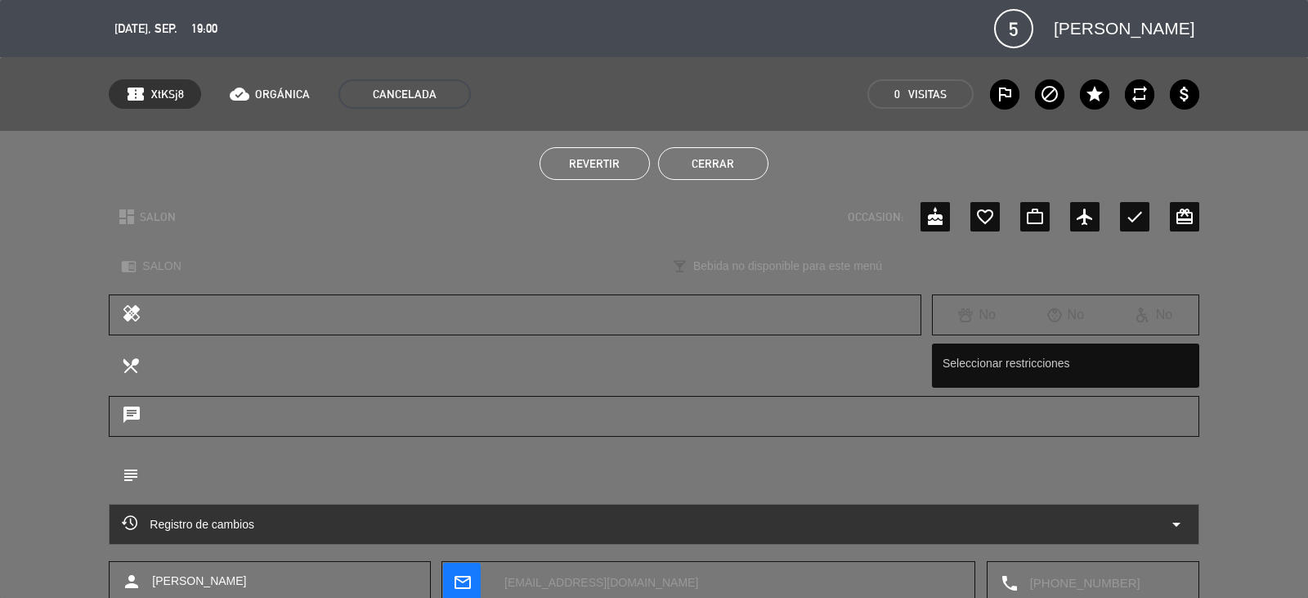
click at [602, 167] on span "Revertir" at bounding box center [594, 163] width 51 height 13
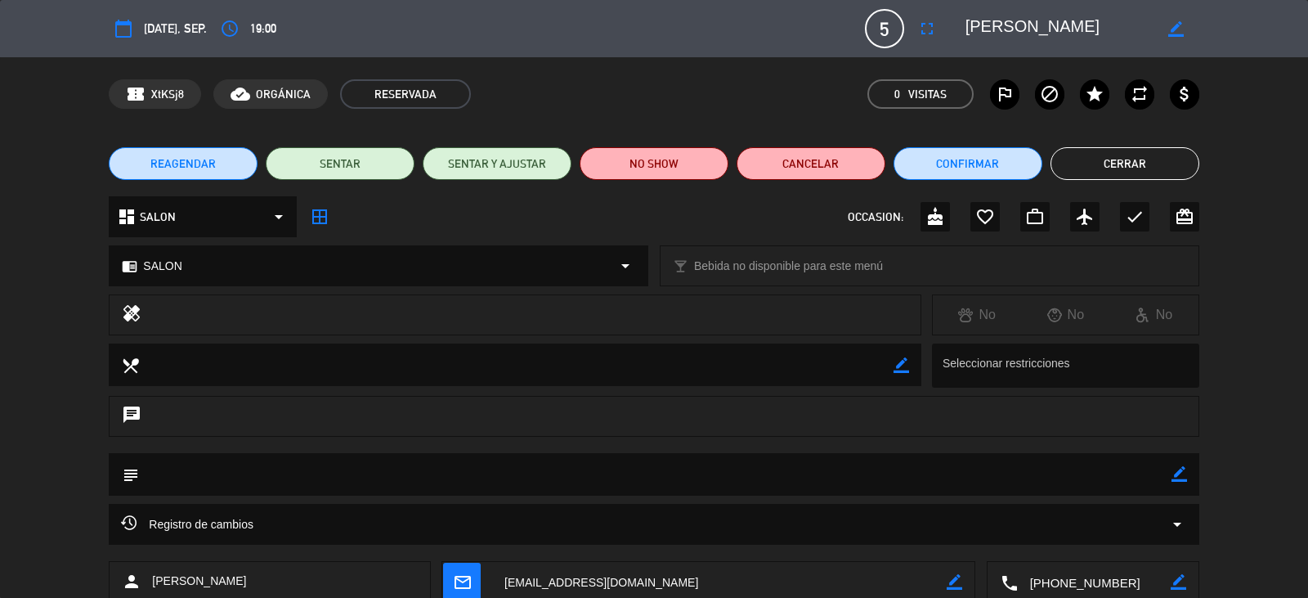
click at [186, 163] on span "REAGENDAR" at bounding box center [182, 163] width 65 height 17
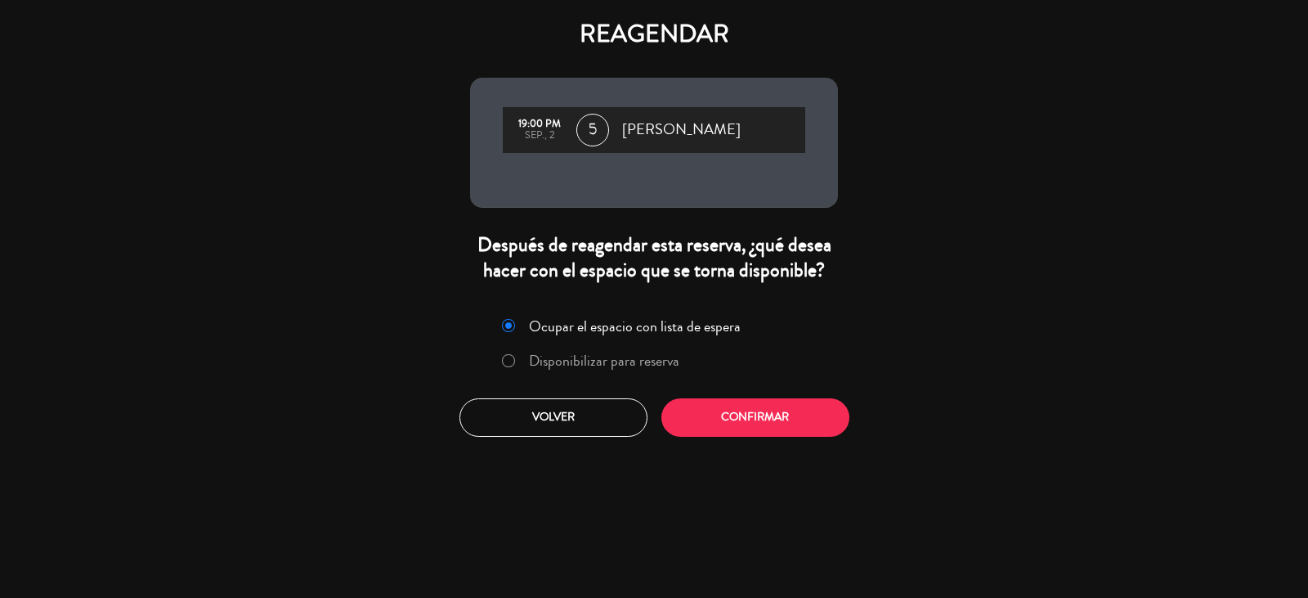
click at [560, 368] on label "Disponibilizar para reserva" at bounding box center [604, 360] width 150 height 15
click at [743, 430] on button "Confirmar" at bounding box center [756, 417] width 188 height 38
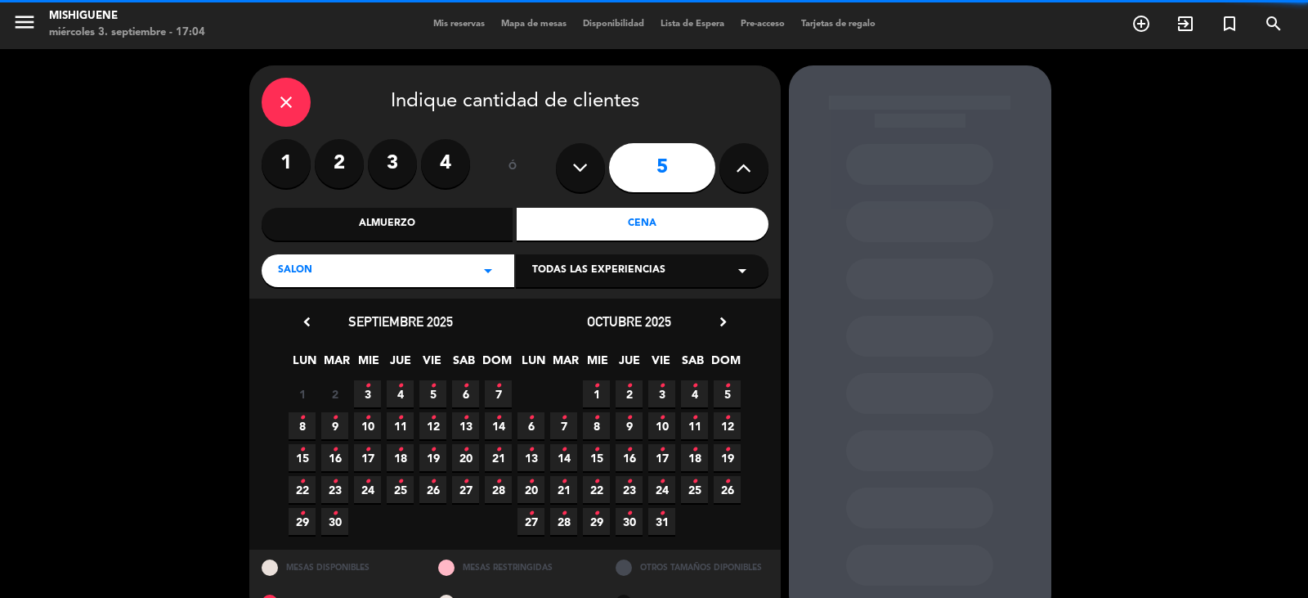
click at [587, 284] on div "Todas las experiencias arrow_drop_down" at bounding box center [642, 270] width 253 height 33
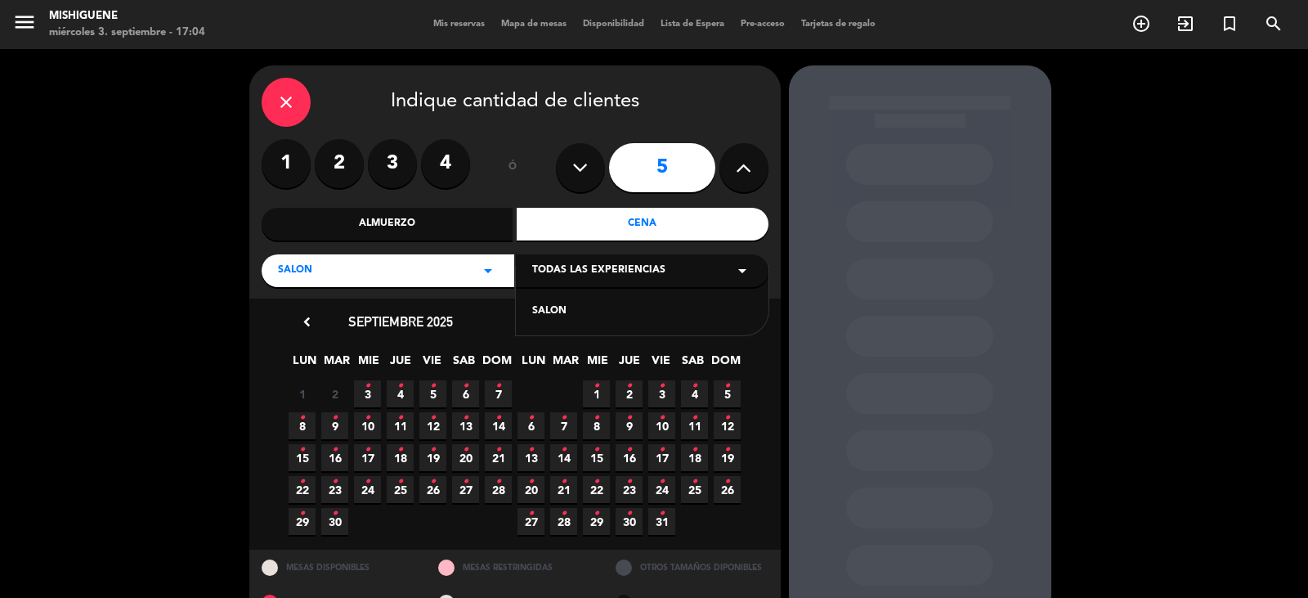
click at [575, 305] on div "SALON" at bounding box center [642, 311] width 220 height 16
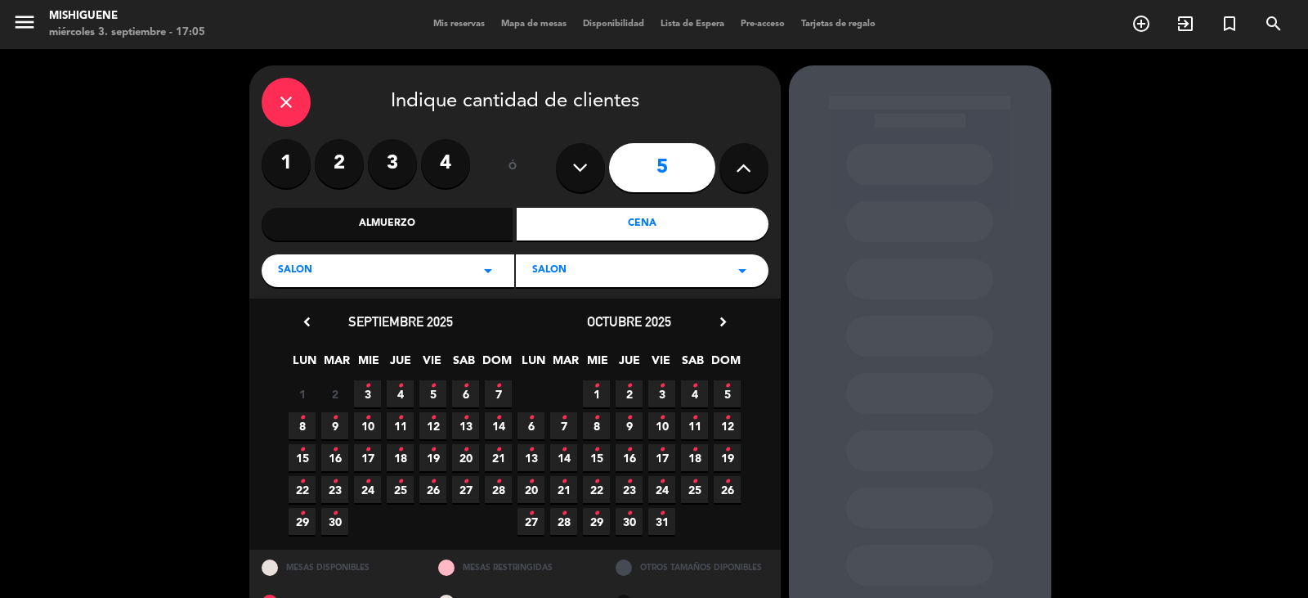
click at [408, 392] on span "4 •" at bounding box center [400, 393] width 27 height 27
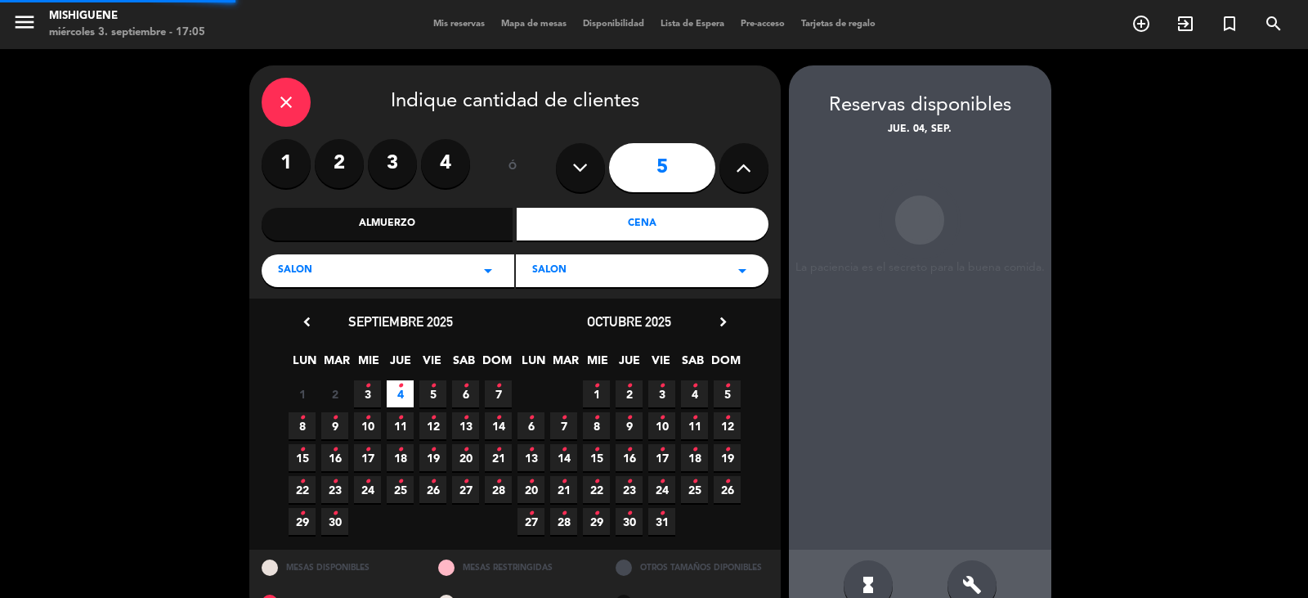
scroll to position [38, 0]
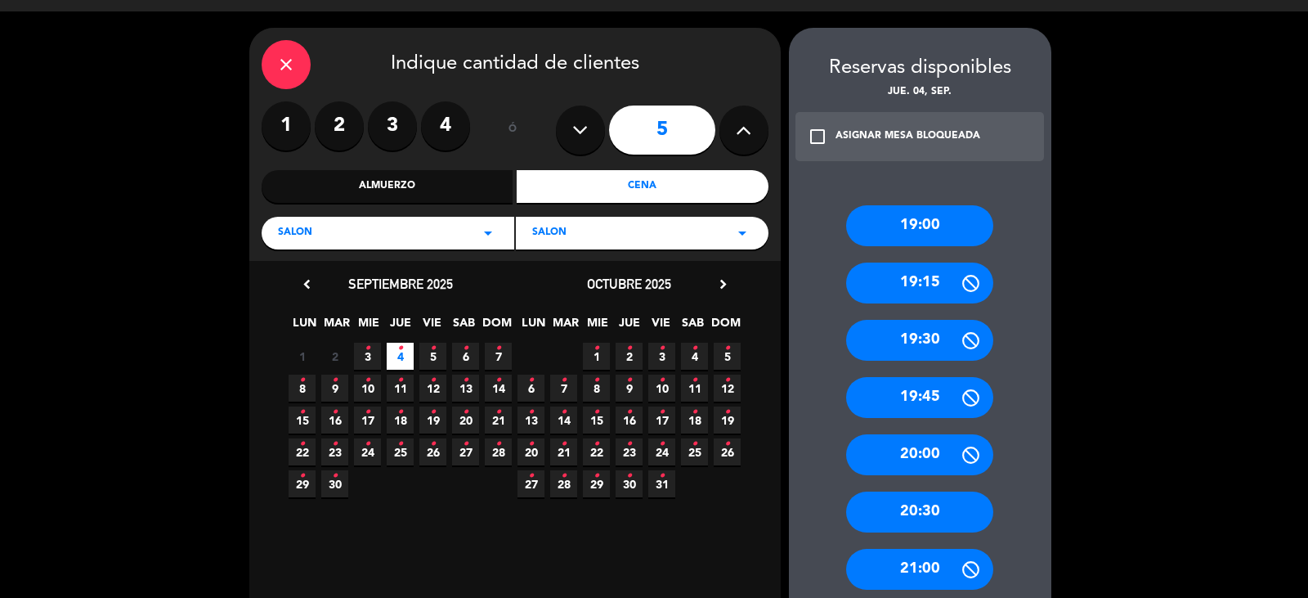
click at [900, 230] on div "19:00" at bounding box center [919, 225] width 147 height 41
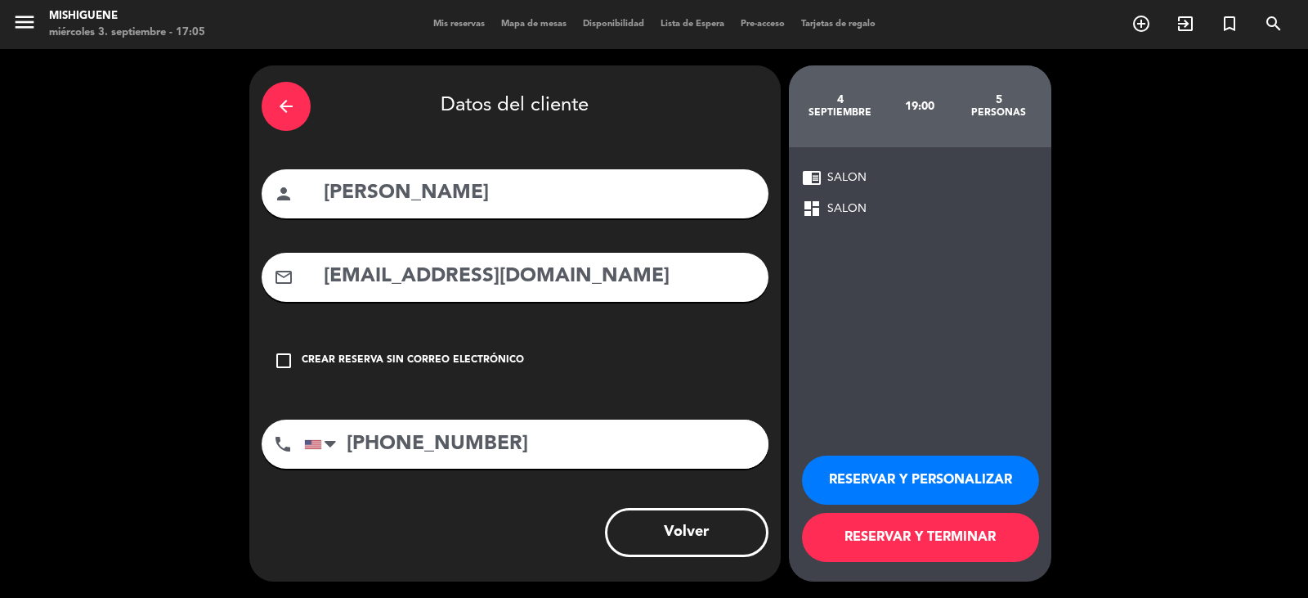
click at [903, 533] on button "RESERVAR Y TERMINAR" at bounding box center [920, 537] width 237 height 49
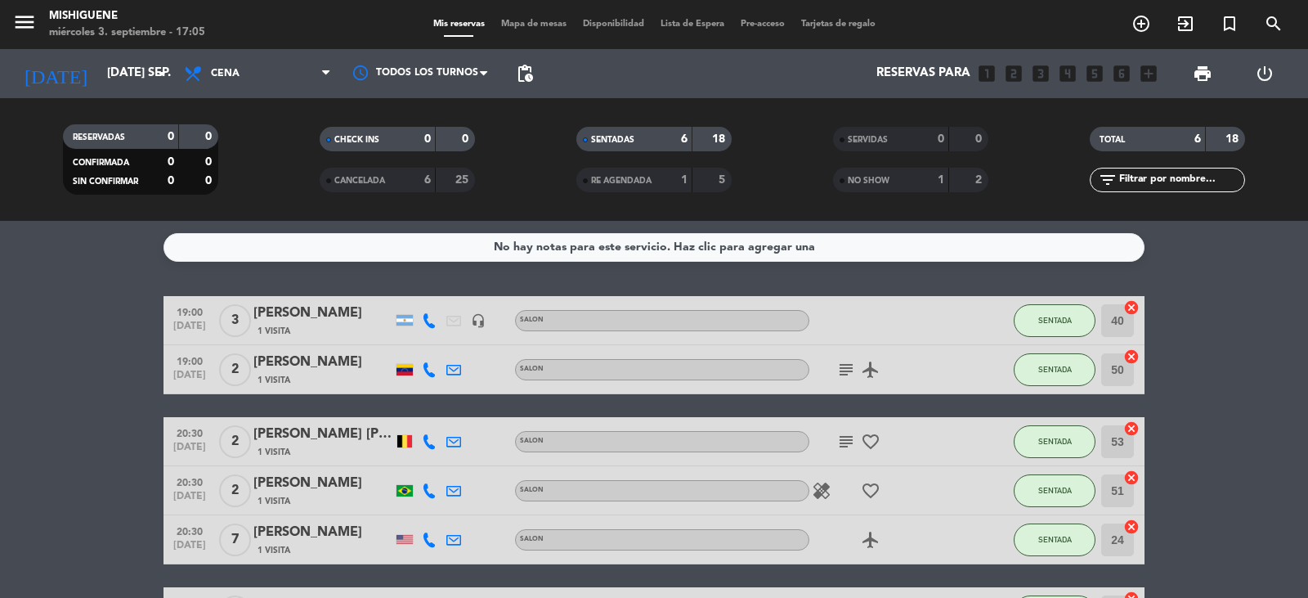
click at [853, 372] on icon "subject" at bounding box center [847, 370] width 20 height 20
click at [852, 372] on icon "subject" at bounding box center [847, 370] width 20 height 20
click at [843, 437] on icon "subject" at bounding box center [847, 442] width 20 height 20
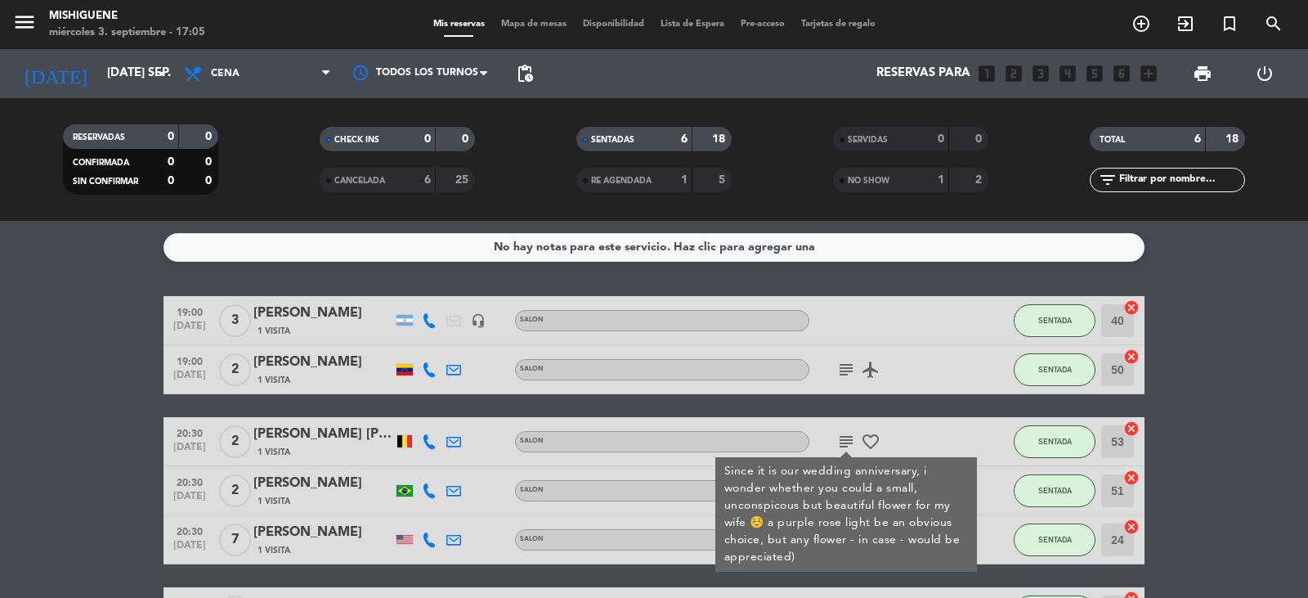
click at [843, 438] on icon "subject" at bounding box center [847, 442] width 20 height 20
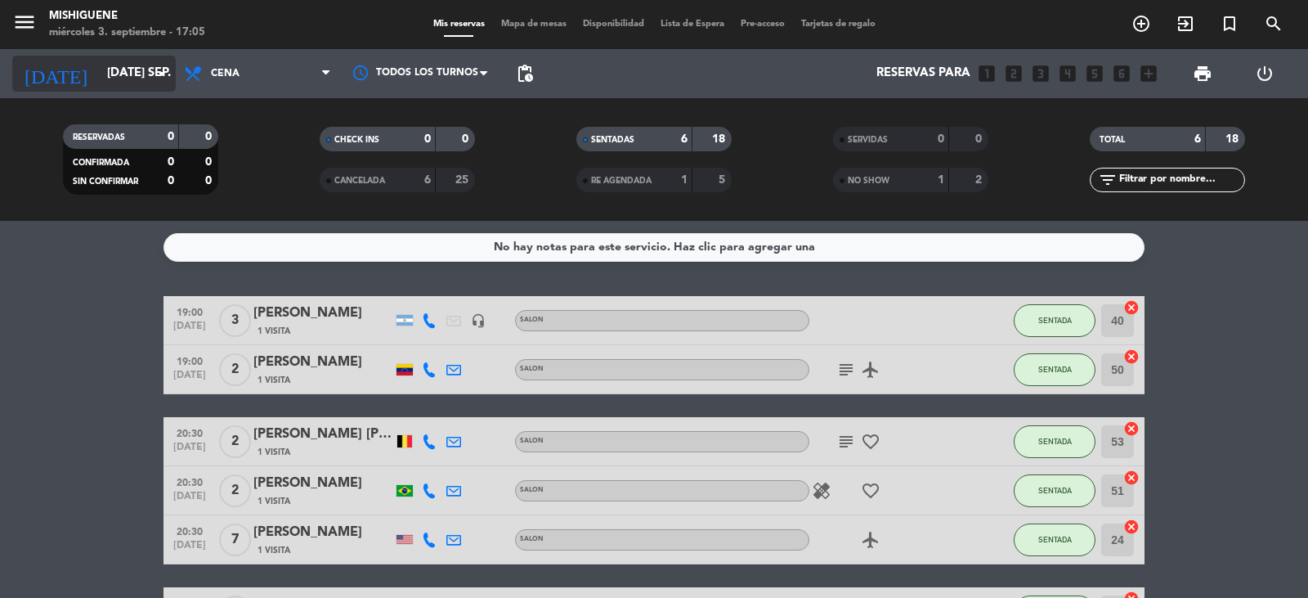
click at [138, 85] on input "[DATE] sep." at bounding box center [178, 73] width 158 height 31
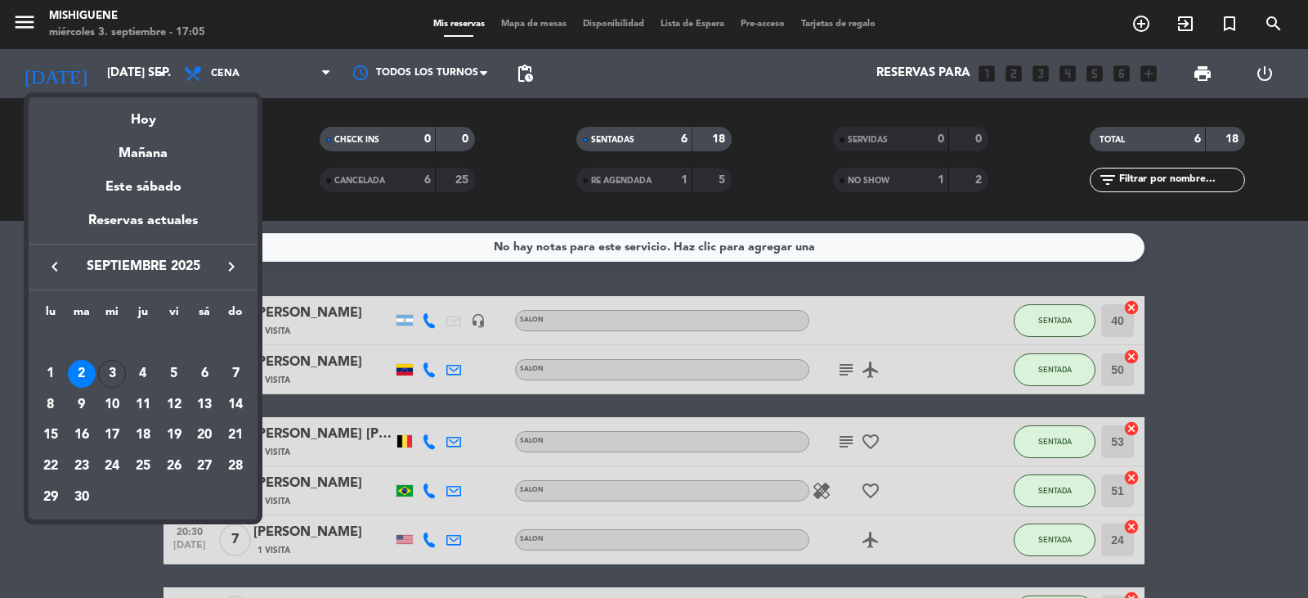
click at [140, 72] on div at bounding box center [654, 299] width 1308 height 598
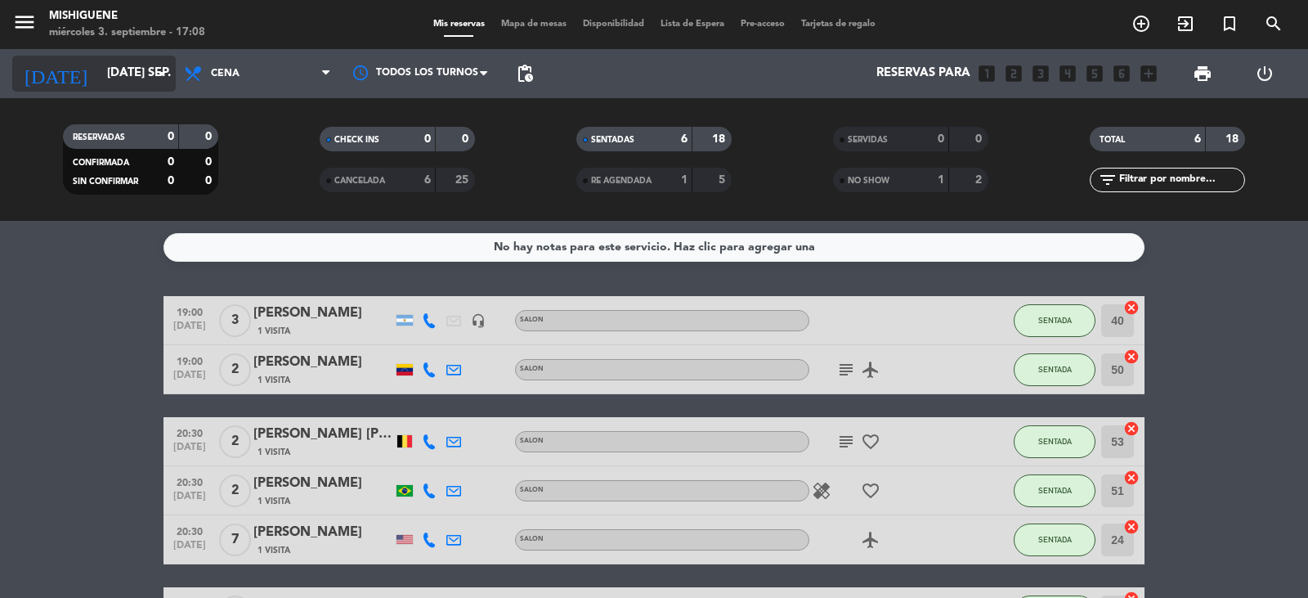
click at [143, 65] on input "[DATE] sep." at bounding box center [178, 73] width 158 height 31
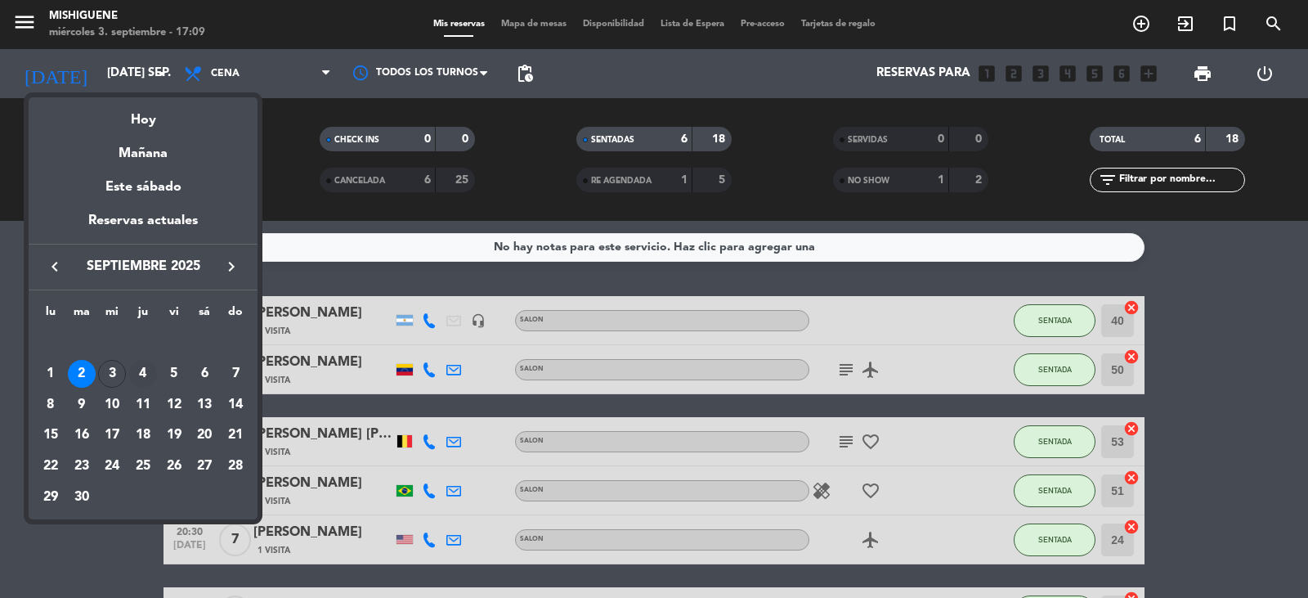
click at [142, 378] on div "4" at bounding box center [143, 374] width 28 height 28
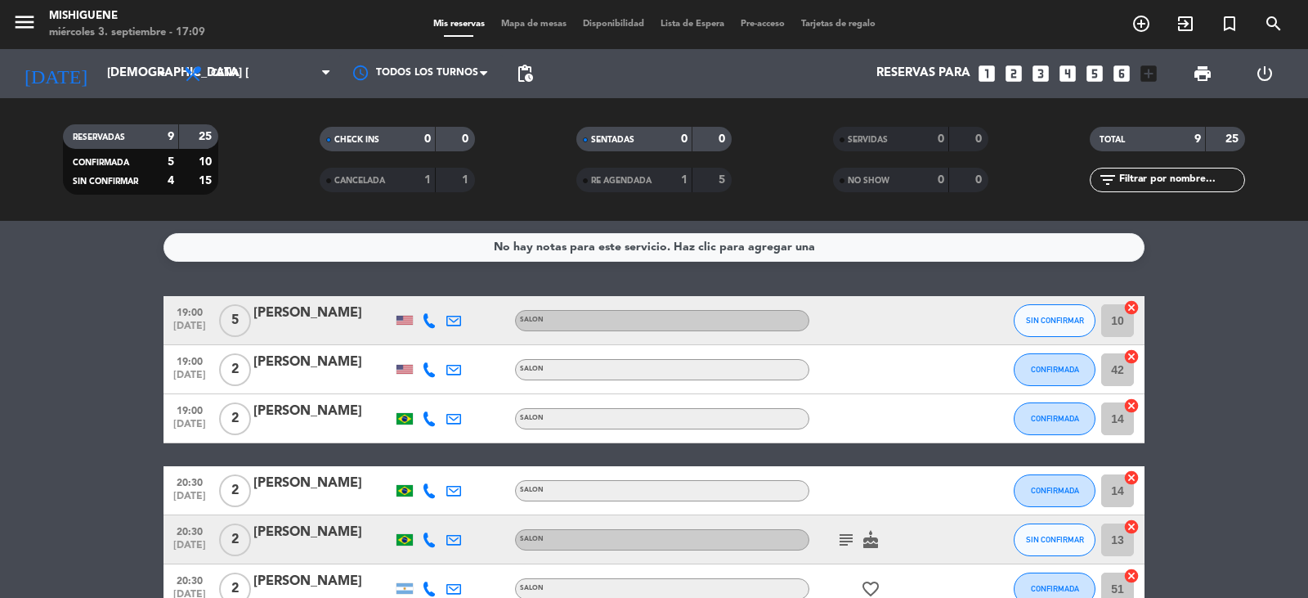
click at [424, 317] on icon at bounding box center [429, 320] width 15 height 15
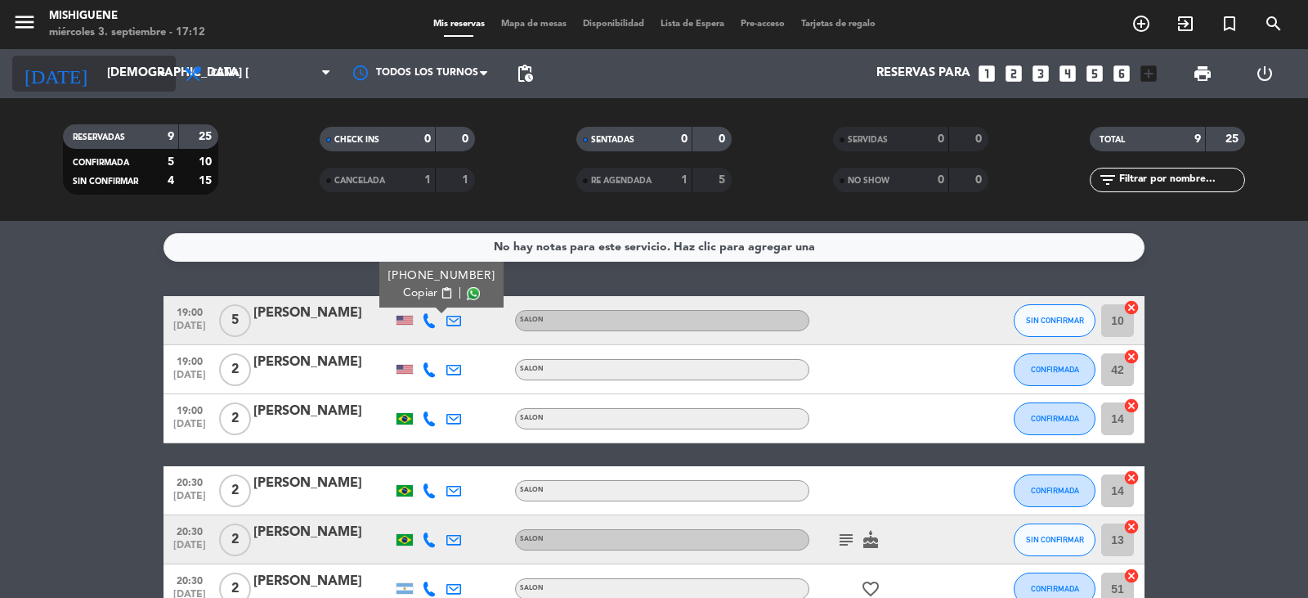
click at [119, 73] on input "[DEMOGRAPHIC_DATA] [DATE]" at bounding box center [178, 73] width 158 height 31
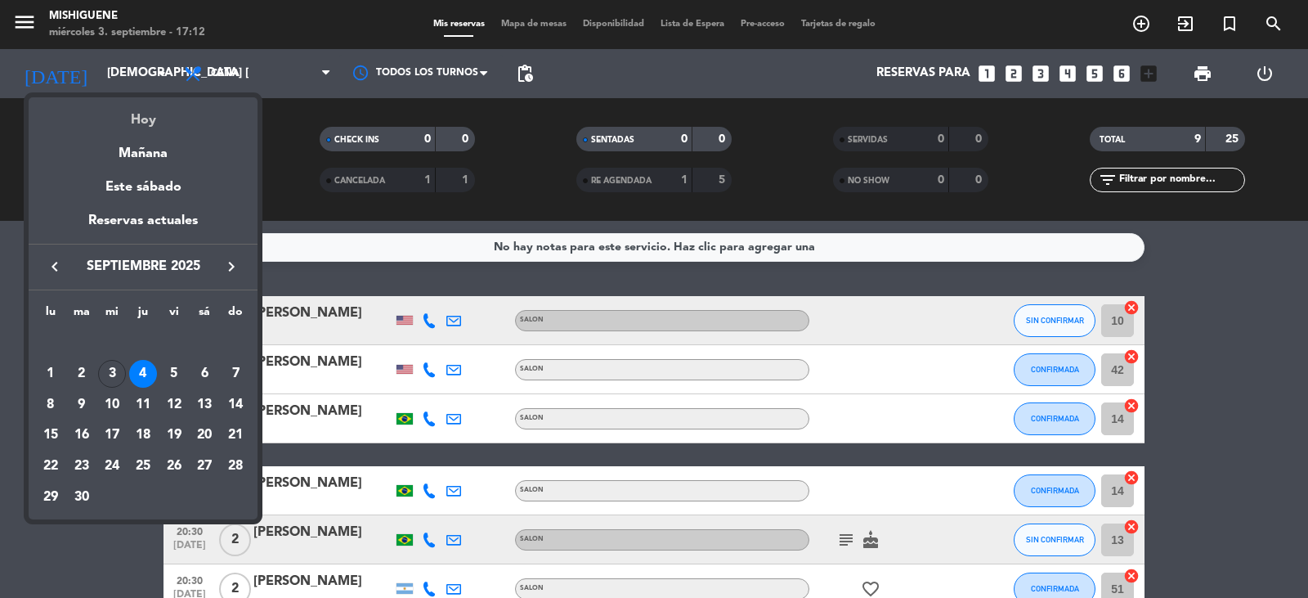
click at [123, 112] on div "Hoy" at bounding box center [143, 114] width 229 height 34
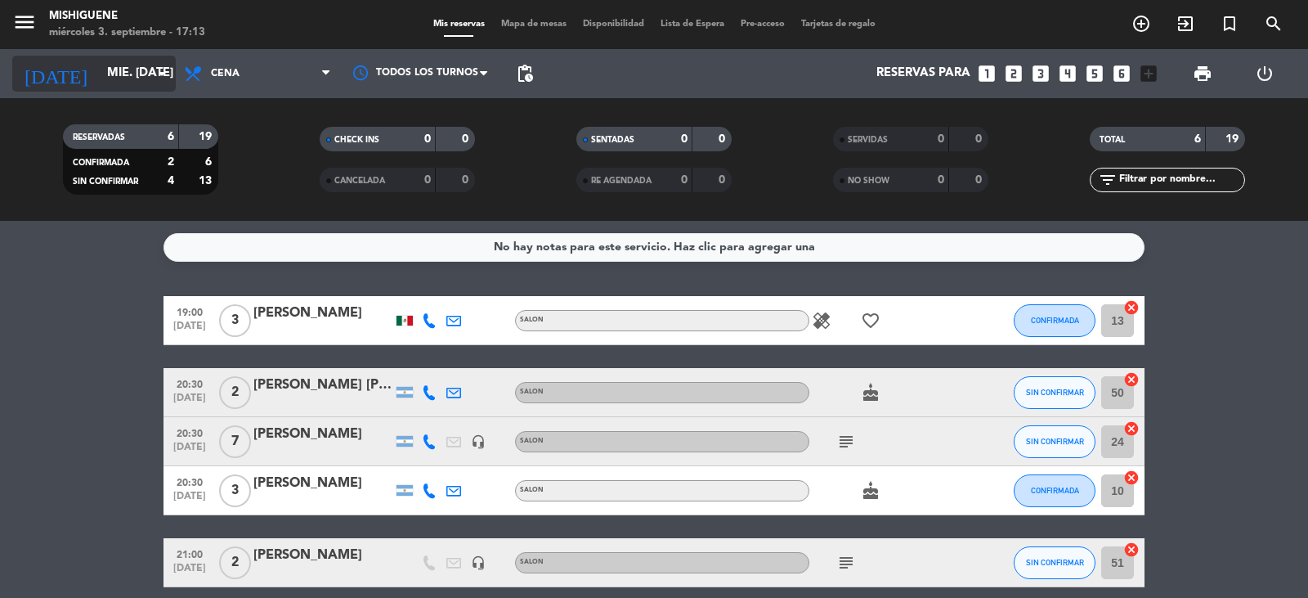
click at [99, 83] on input "mié. [DATE]" at bounding box center [178, 73] width 158 height 31
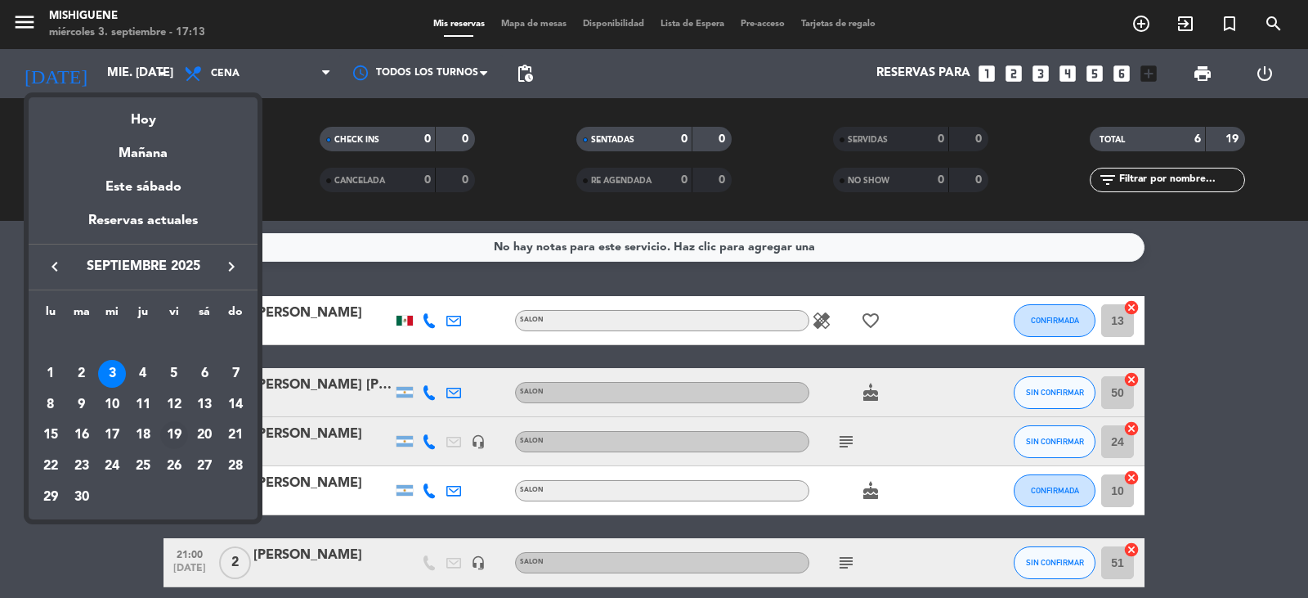
click at [177, 430] on div "19" at bounding box center [174, 435] width 28 height 28
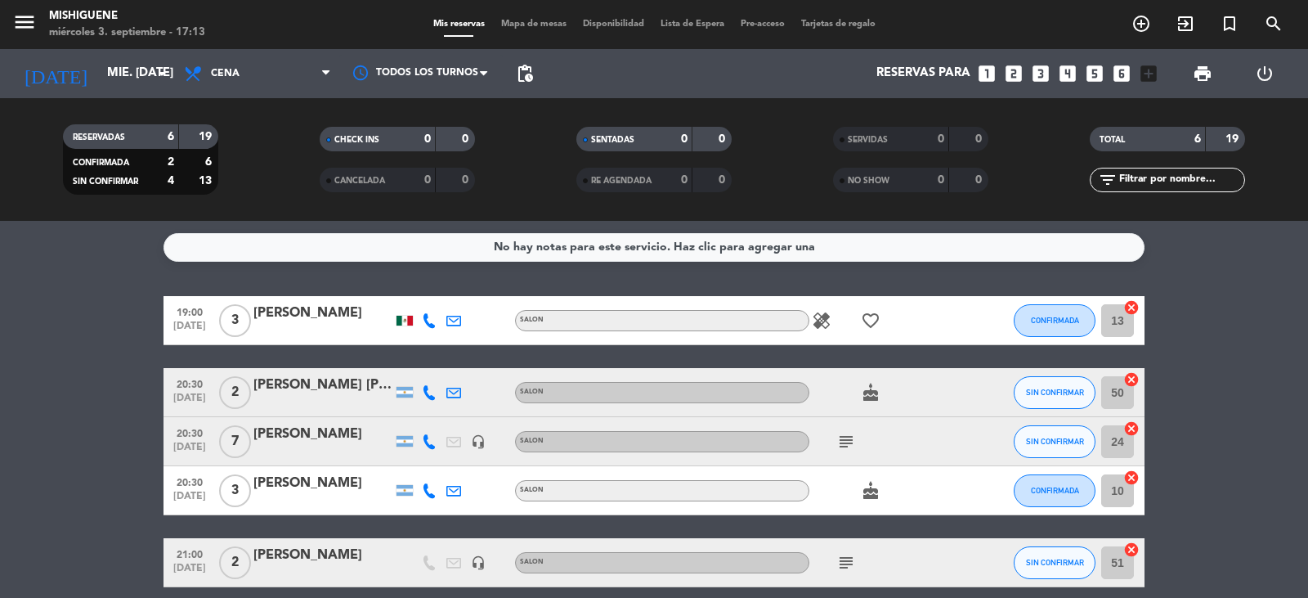
type input "vie. [DATE]"
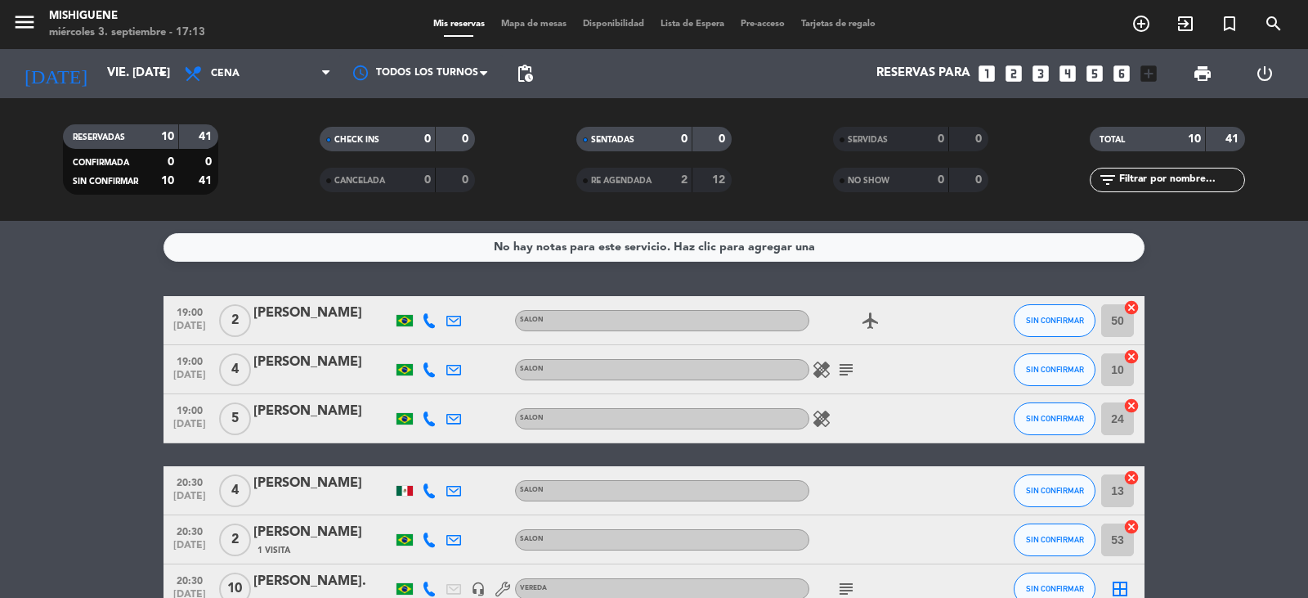
click at [818, 368] on icon "healing" at bounding box center [822, 370] width 20 height 20
click at [819, 369] on icon "healing" at bounding box center [822, 370] width 20 height 20
click at [828, 420] on icon "healing" at bounding box center [822, 419] width 20 height 20
click at [827, 420] on icon "healing" at bounding box center [822, 419] width 20 height 20
click at [837, 370] on icon "subject" at bounding box center [847, 370] width 20 height 20
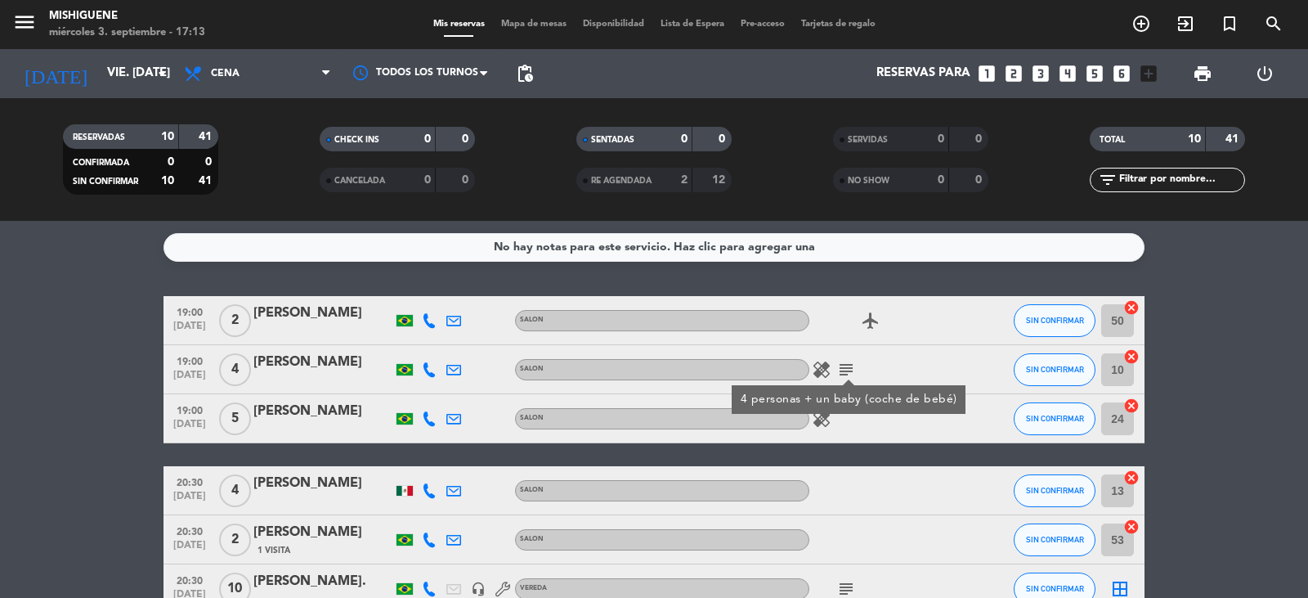
click at [843, 375] on icon "subject" at bounding box center [847, 370] width 20 height 20
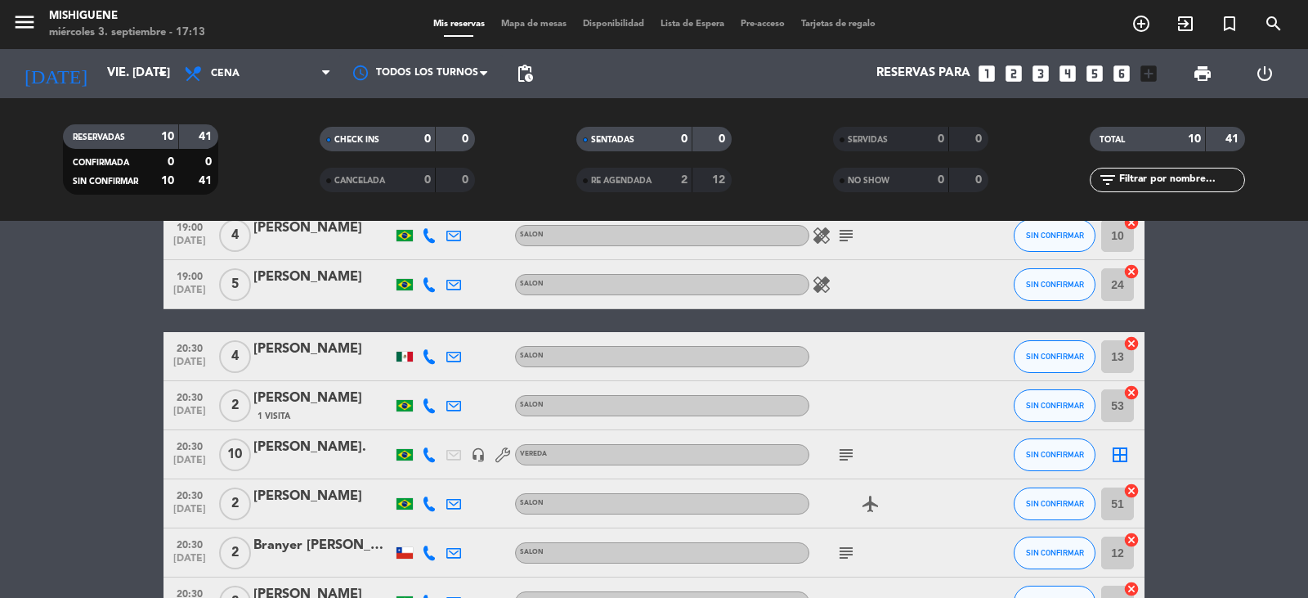
scroll to position [130, 0]
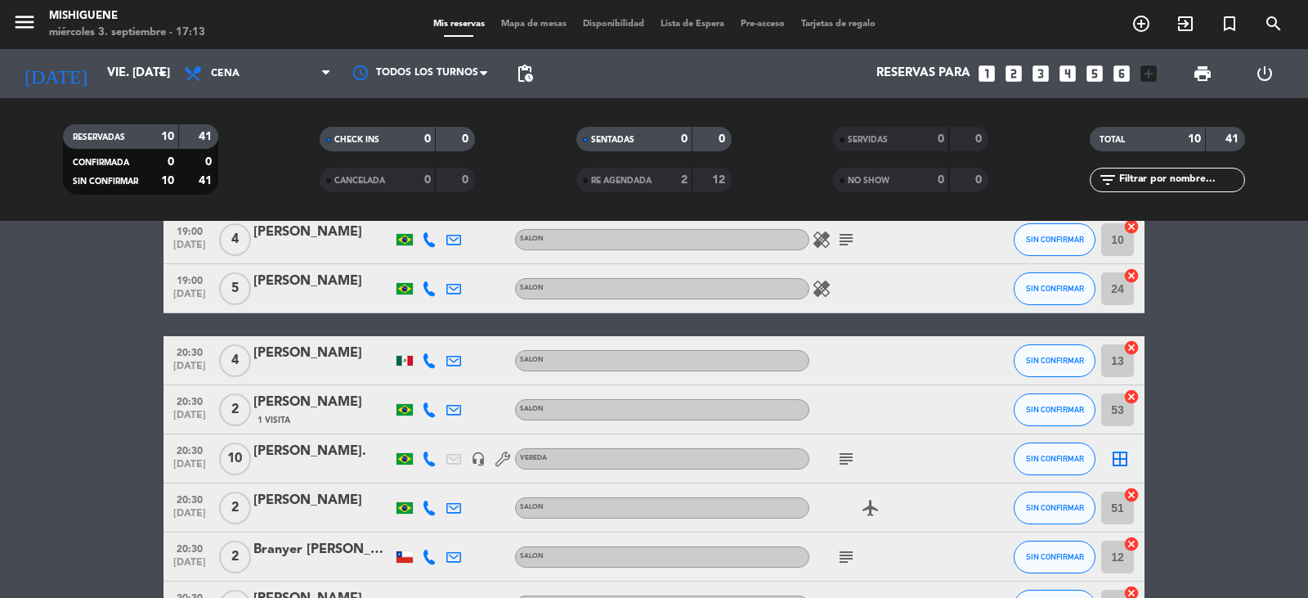
click at [1016, 76] on icon "looks_two" at bounding box center [1013, 73] width 21 height 21
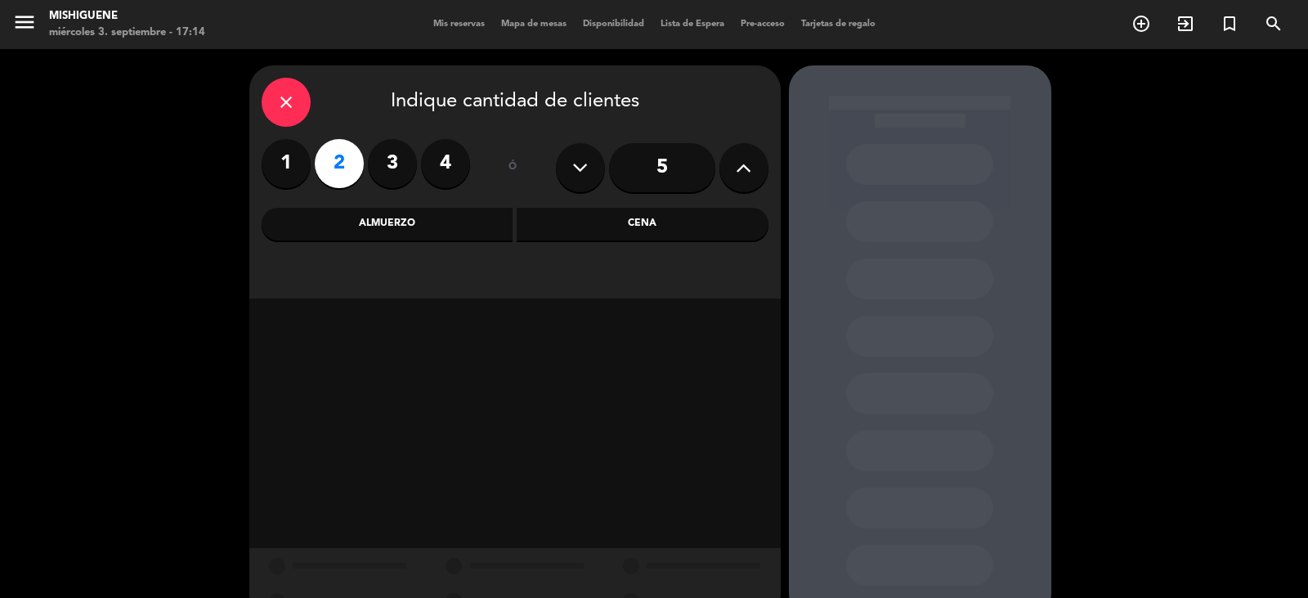
click at [586, 221] on div "Cena" at bounding box center [643, 224] width 252 height 33
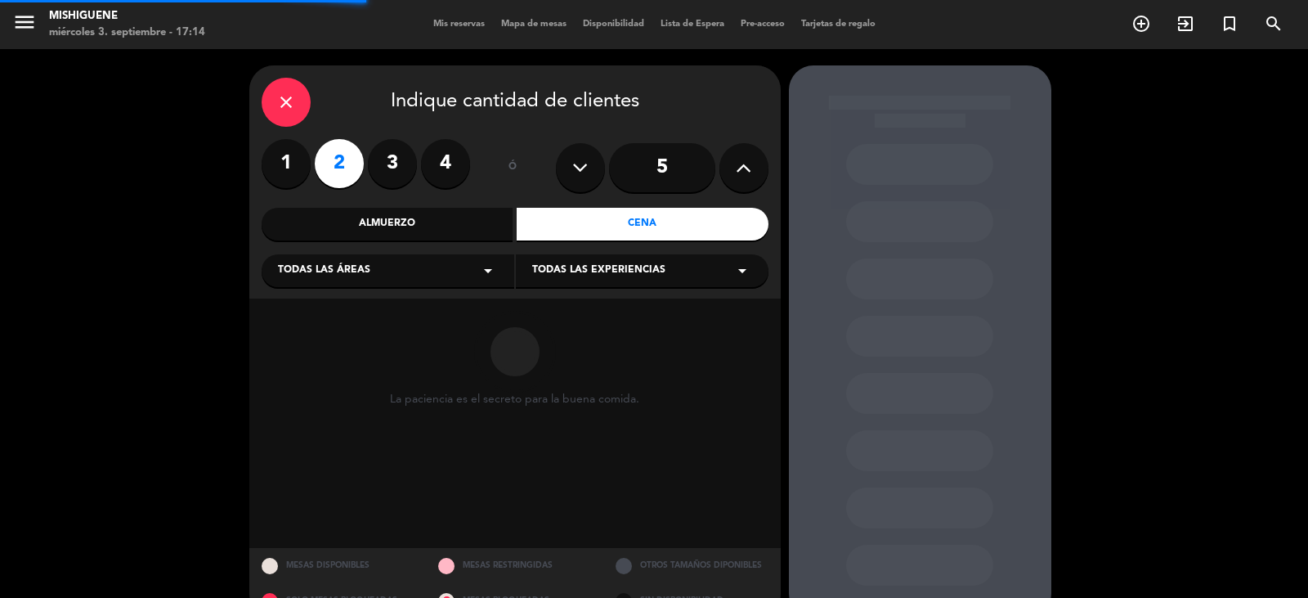
click at [439, 264] on div "Todas las áreas arrow_drop_down" at bounding box center [388, 270] width 253 height 33
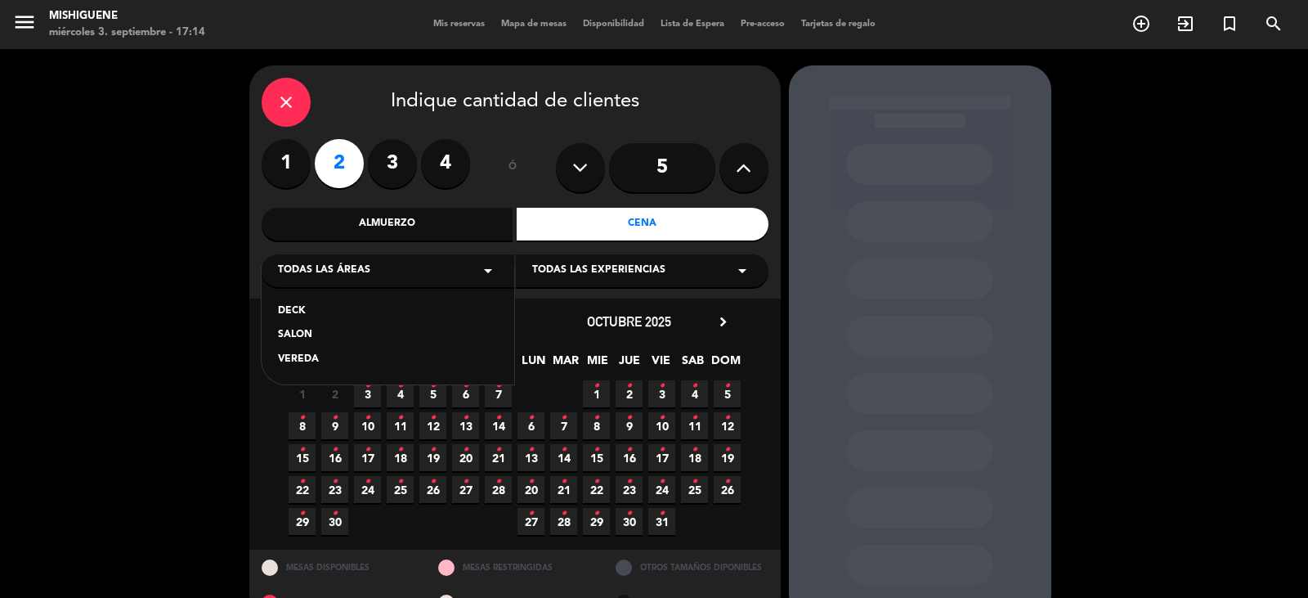
click at [331, 338] on div "SALON" at bounding box center [388, 335] width 220 height 16
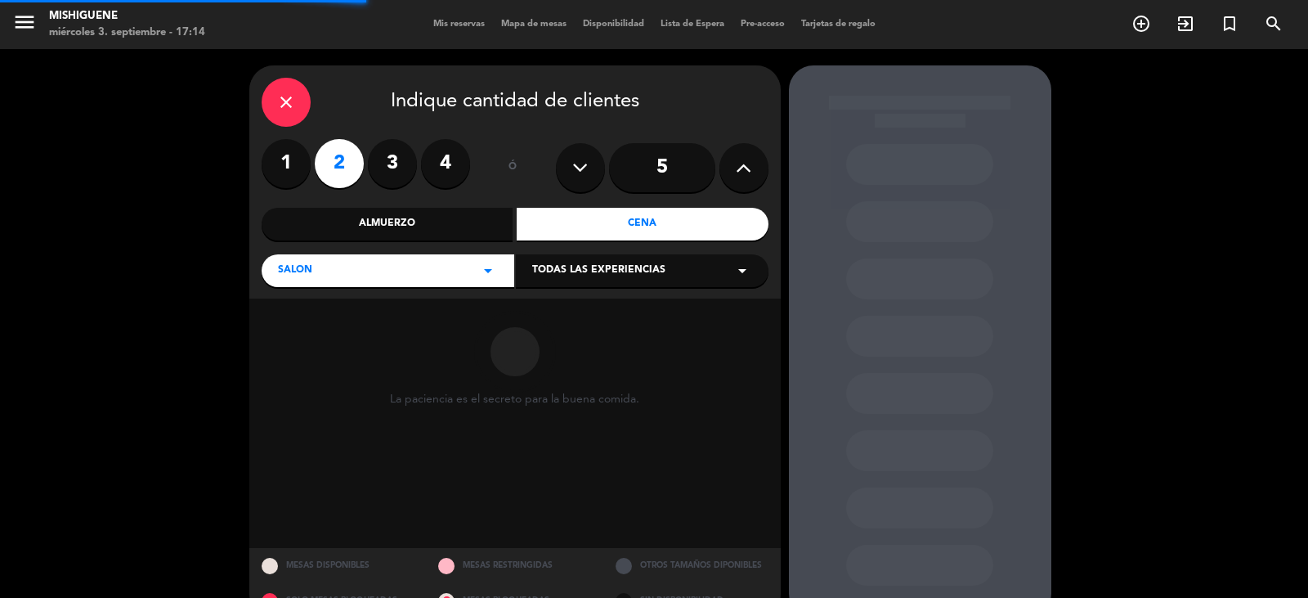
click at [592, 268] on span "Todas las experiencias" at bounding box center [598, 271] width 133 height 16
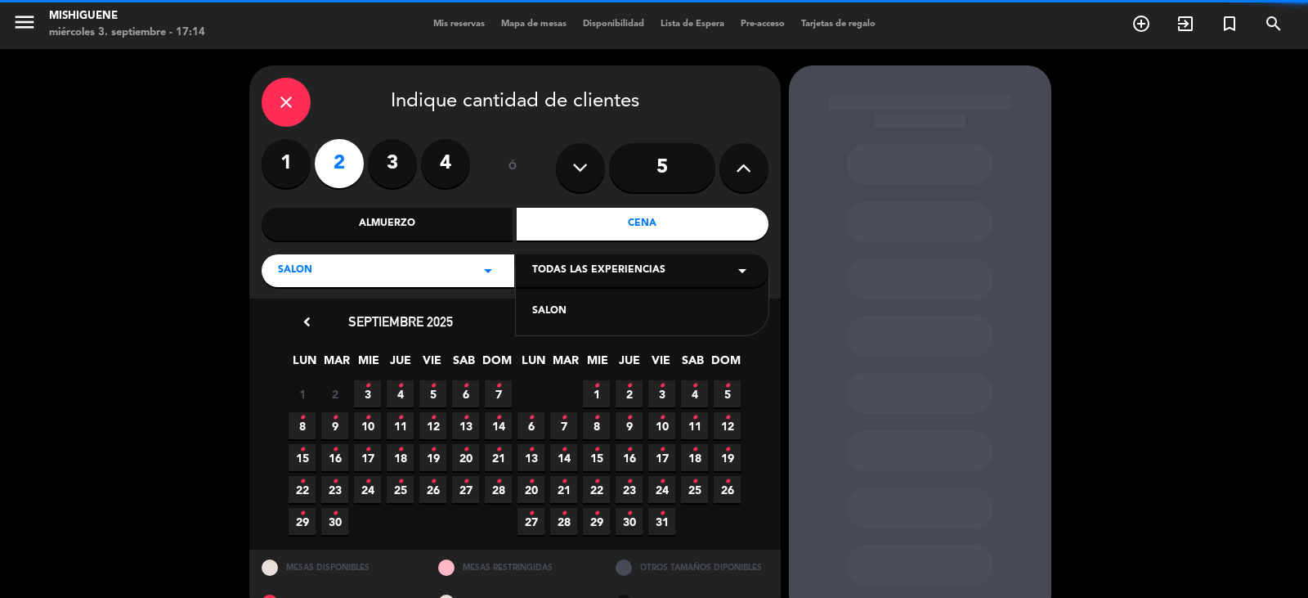
click at [562, 303] on div "SALON" at bounding box center [642, 311] width 220 height 16
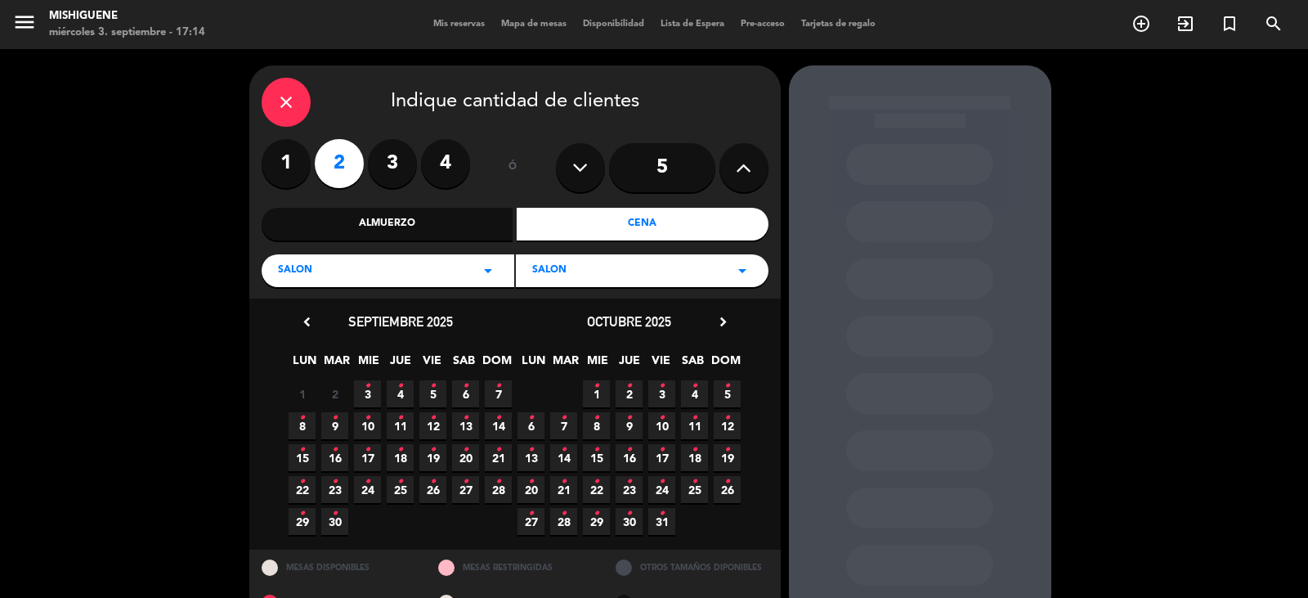
click at [288, 99] on icon "close" at bounding box center [286, 102] width 20 height 20
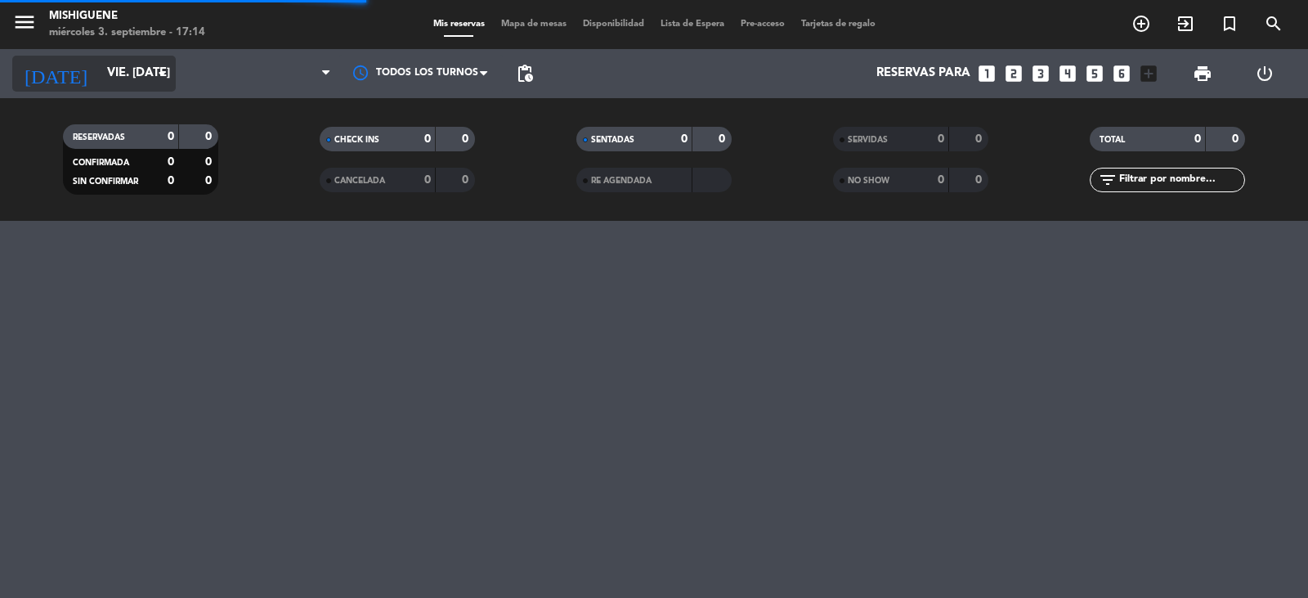
click at [132, 78] on input "vie. [DATE]" at bounding box center [178, 73] width 158 height 31
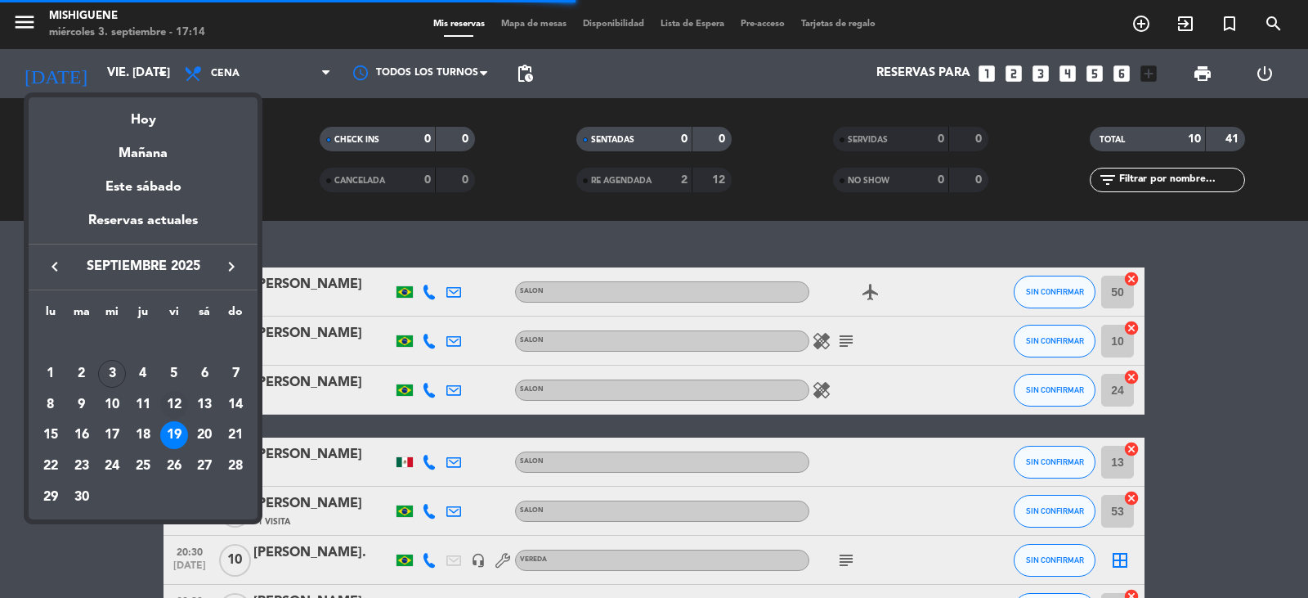
click at [171, 402] on div "12" at bounding box center [174, 405] width 28 height 28
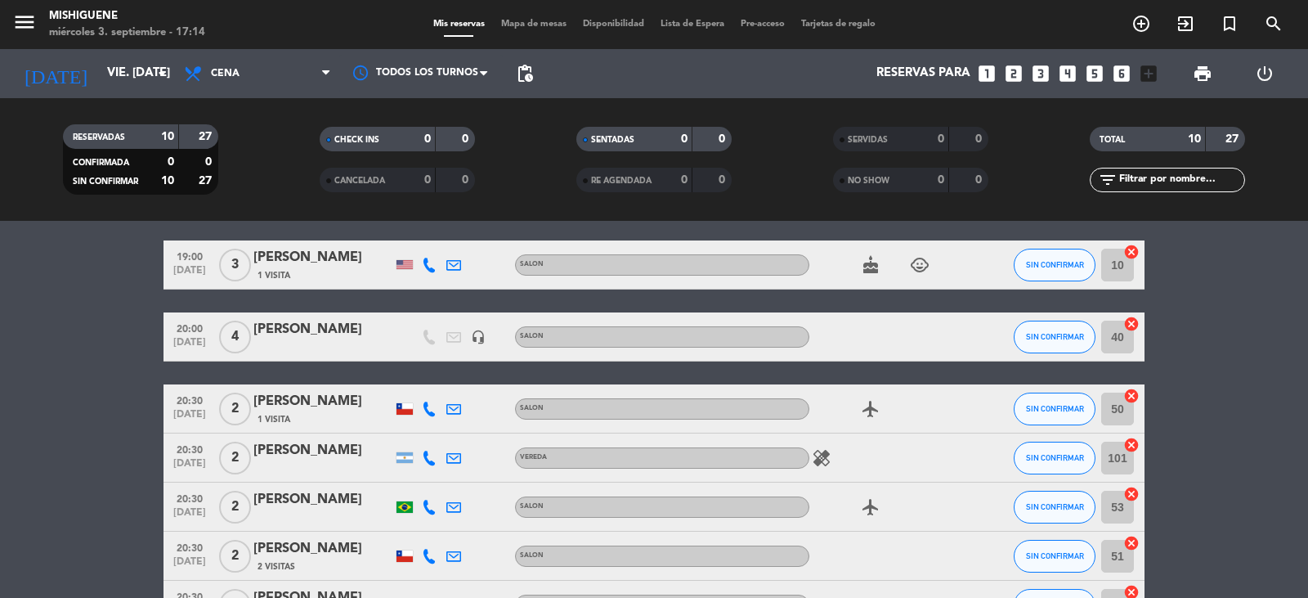
scroll to position [164, 0]
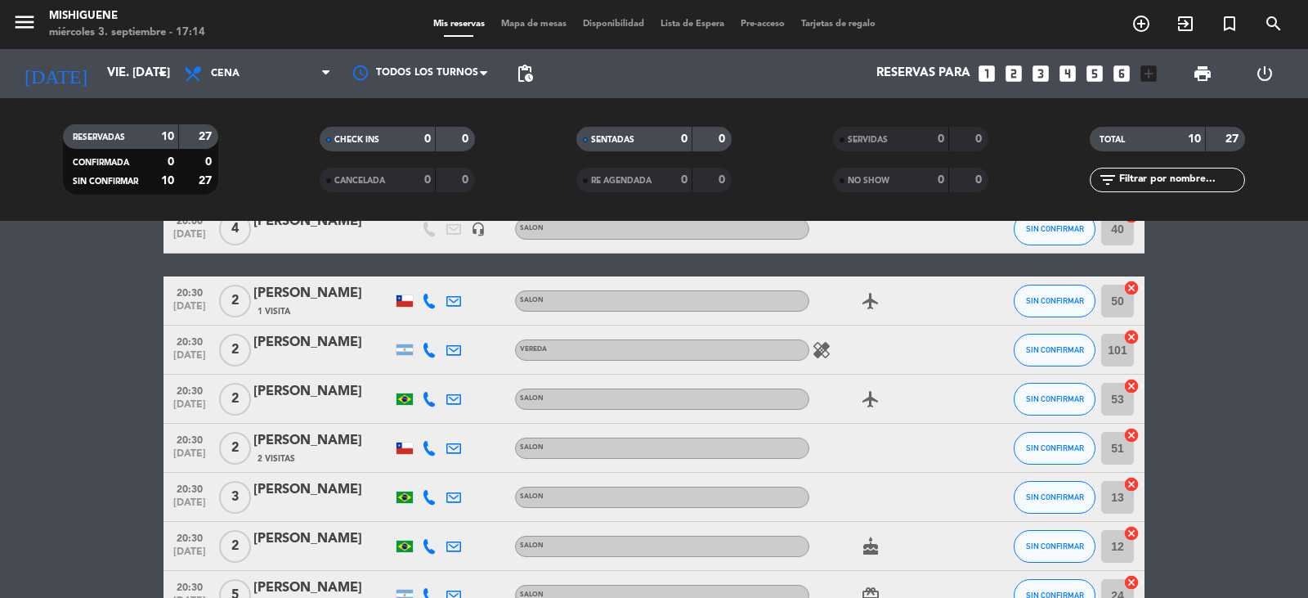
click at [312, 296] on div "[PERSON_NAME]" at bounding box center [323, 293] width 139 height 21
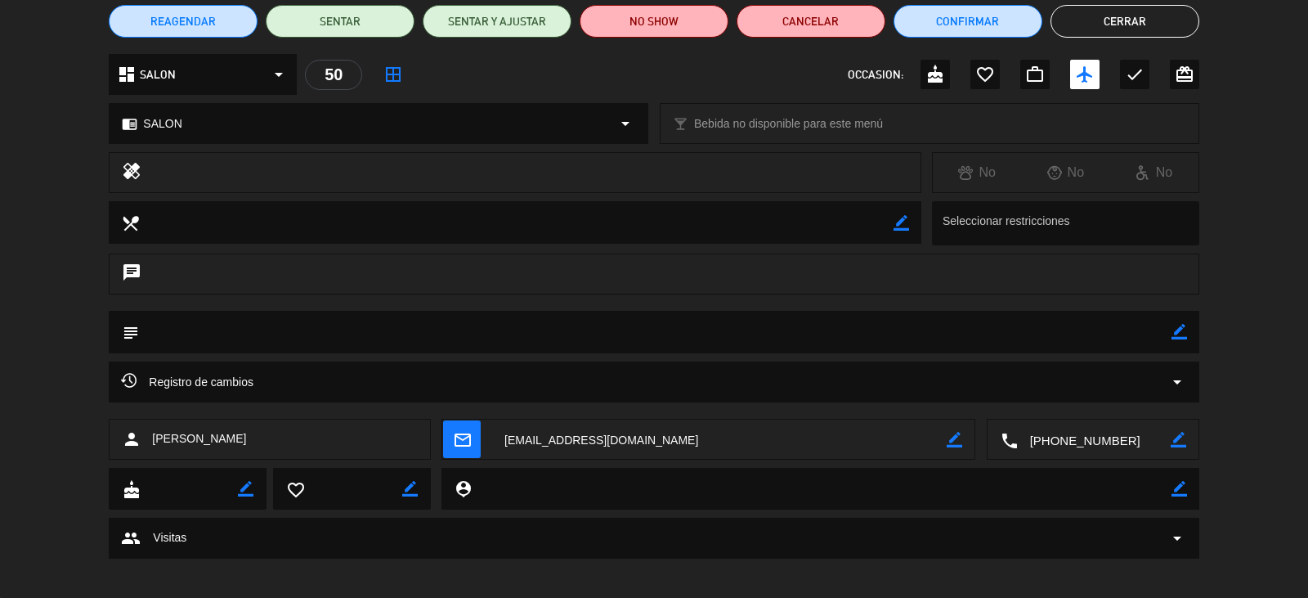
scroll to position [152, 0]
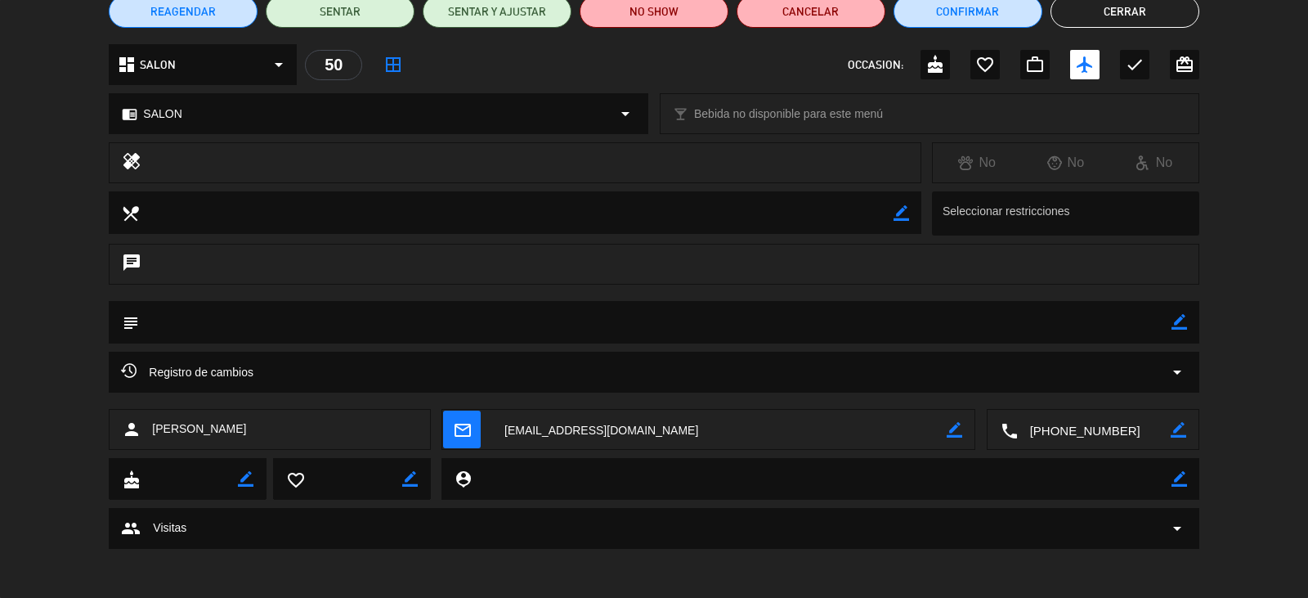
click at [464, 420] on icon "mail_outline" at bounding box center [462, 429] width 18 height 18
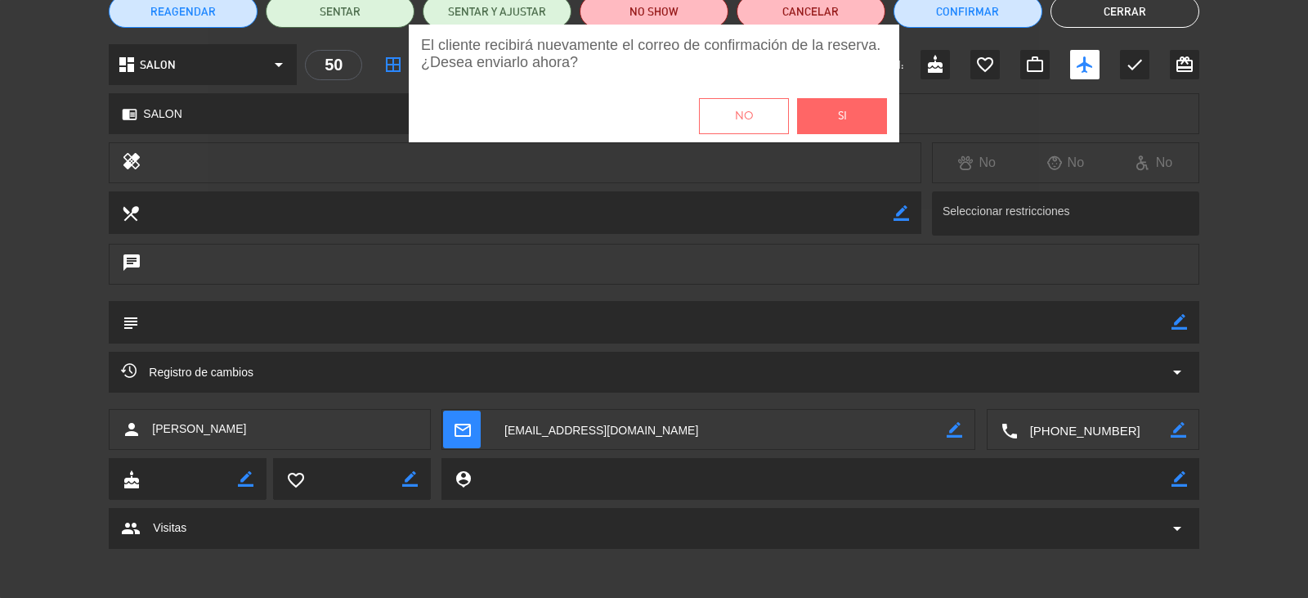
click at [837, 123] on button "Si" at bounding box center [842, 116] width 90 height 36
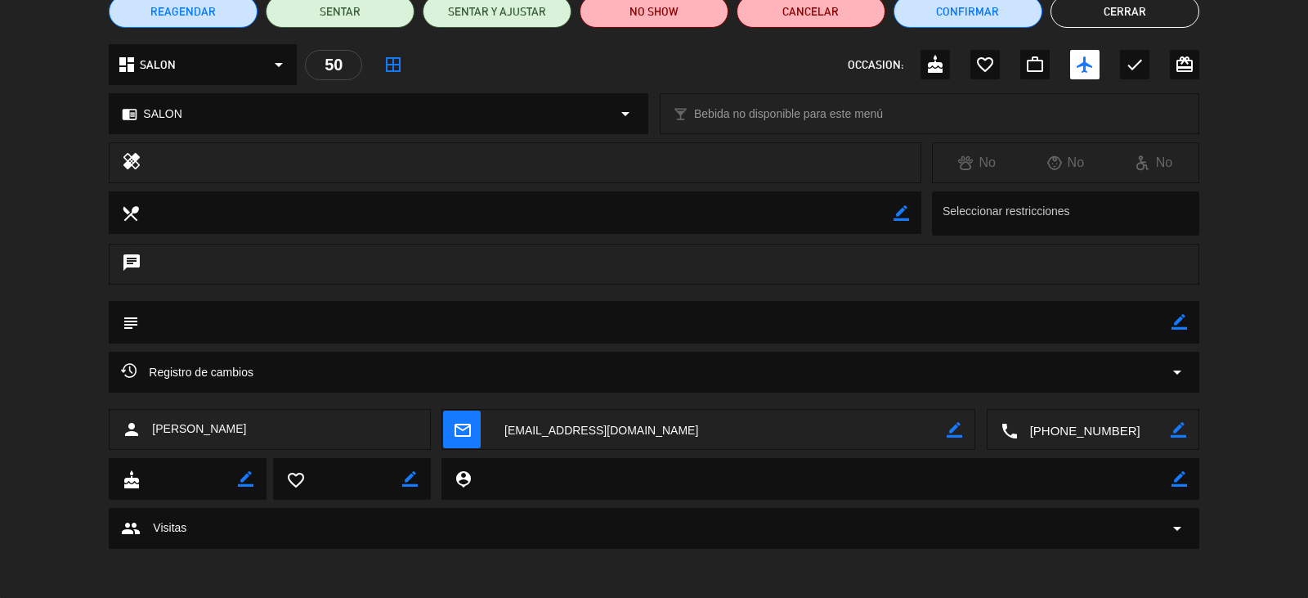
click at [1140, 9] on button "Cerrar" at bounding box center [1125, 11] width 149 height 33
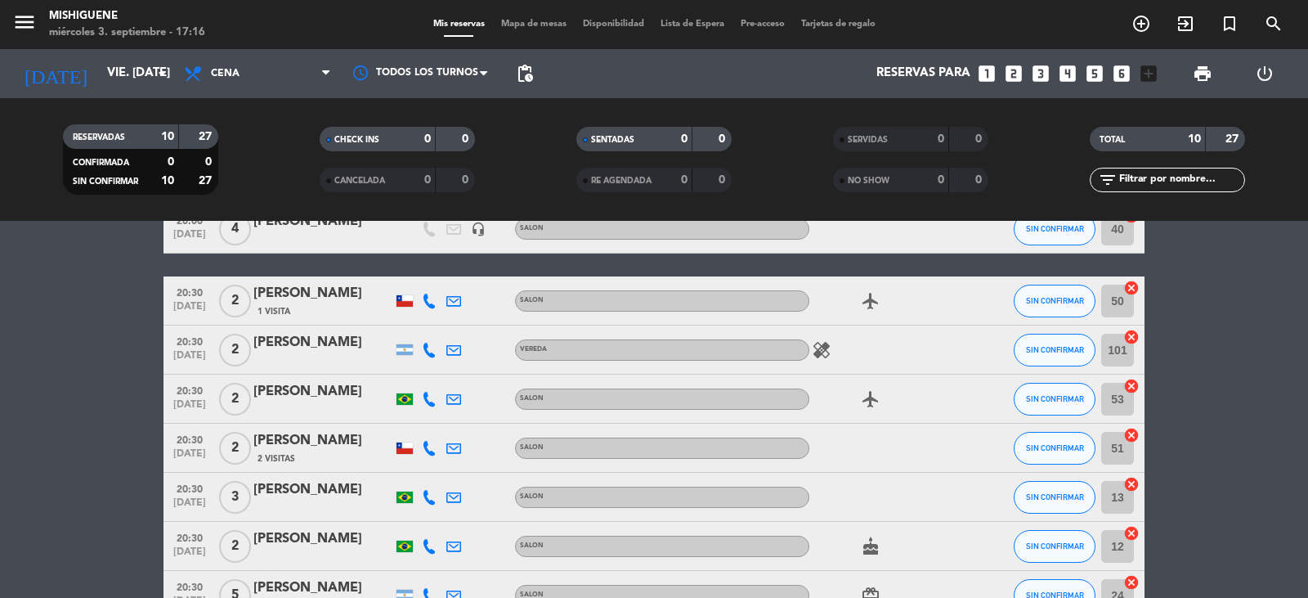
scroll to position [0, 0]
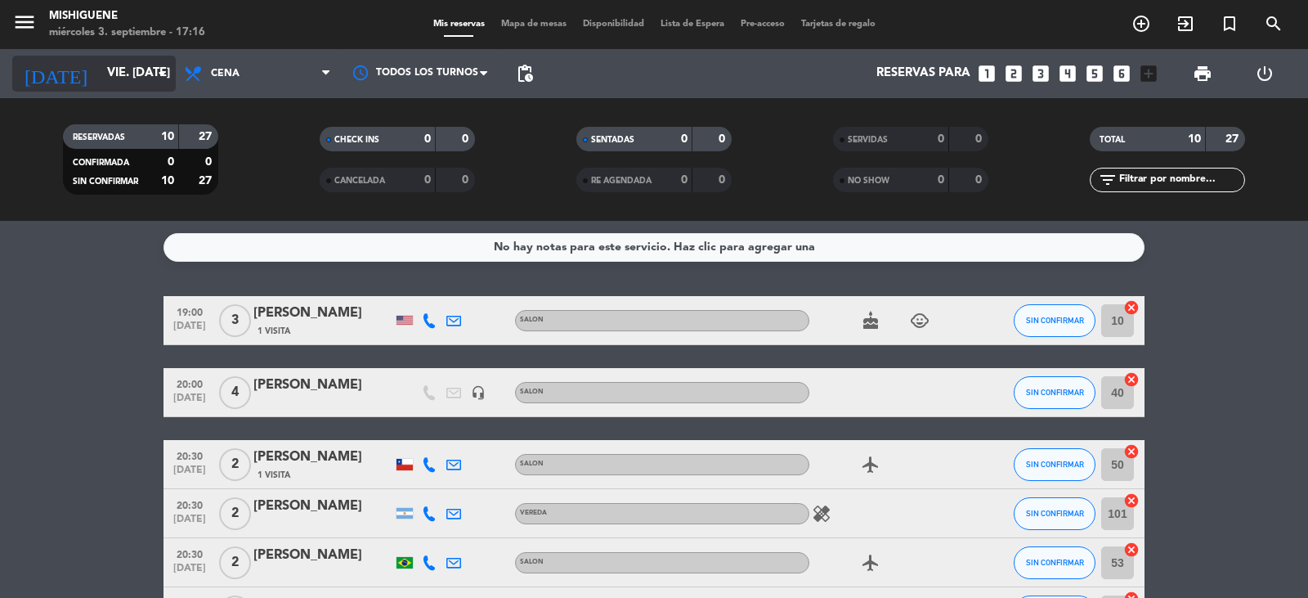
click at [99, 72] on input "vie. [DATE]" at bounding box center [178, 73] width 158 height 31
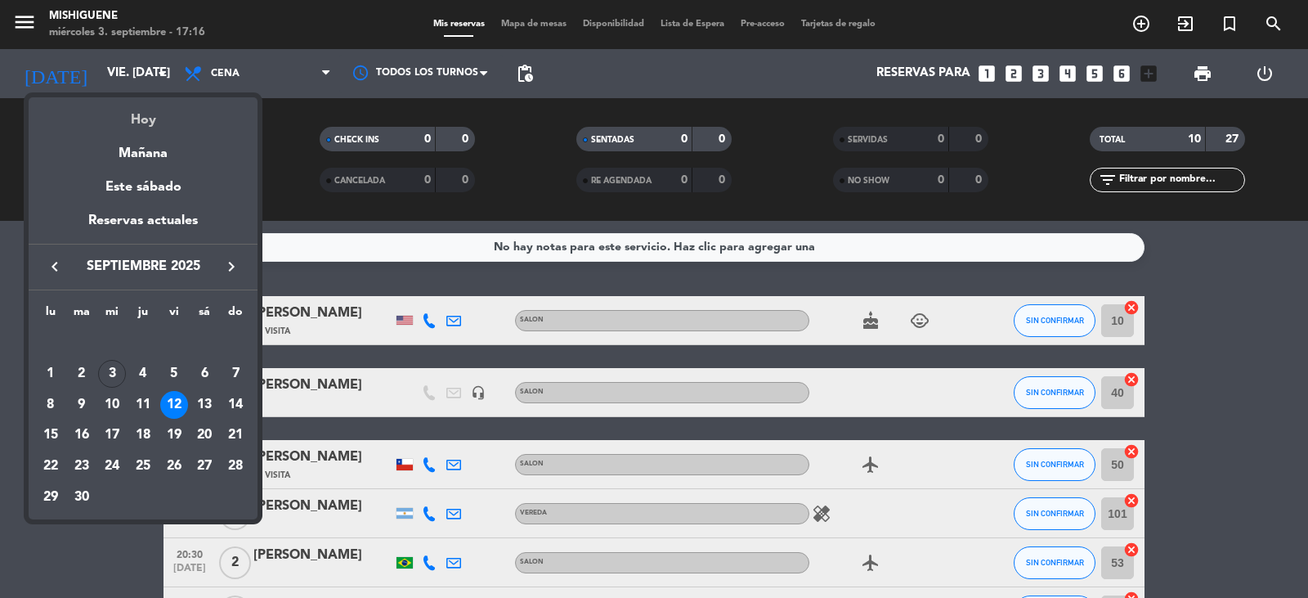
click at [127, 123] on div "Hoy" at bounding box center [143, 114] width 229 height 34
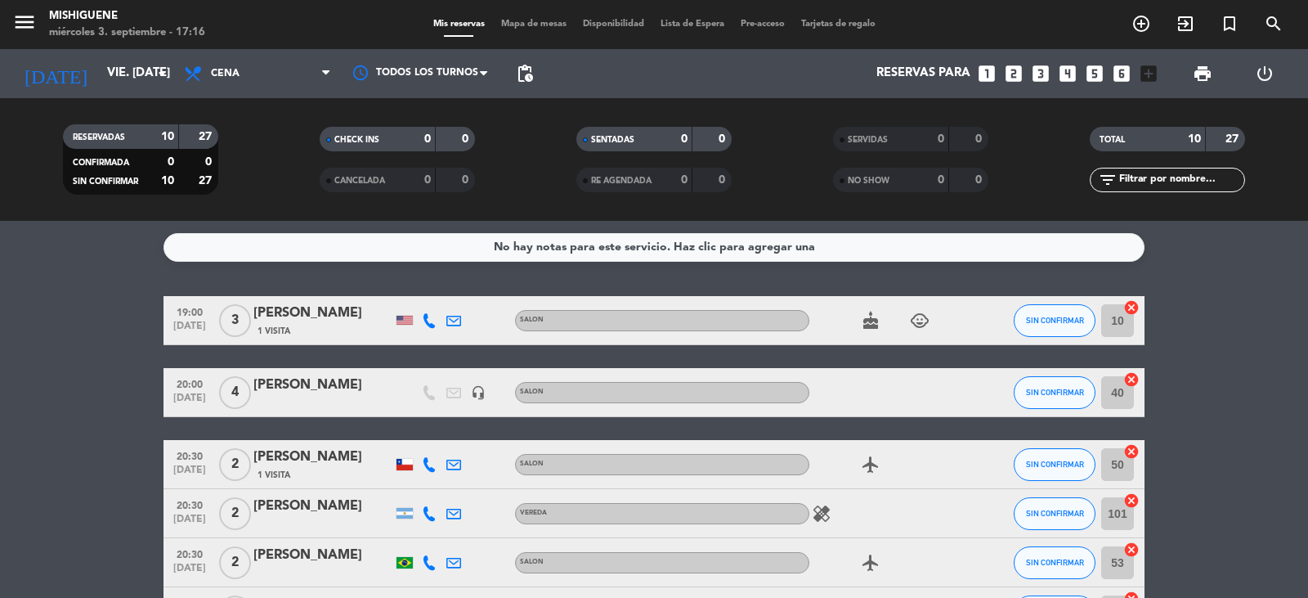
type input "mié. [DATE]"
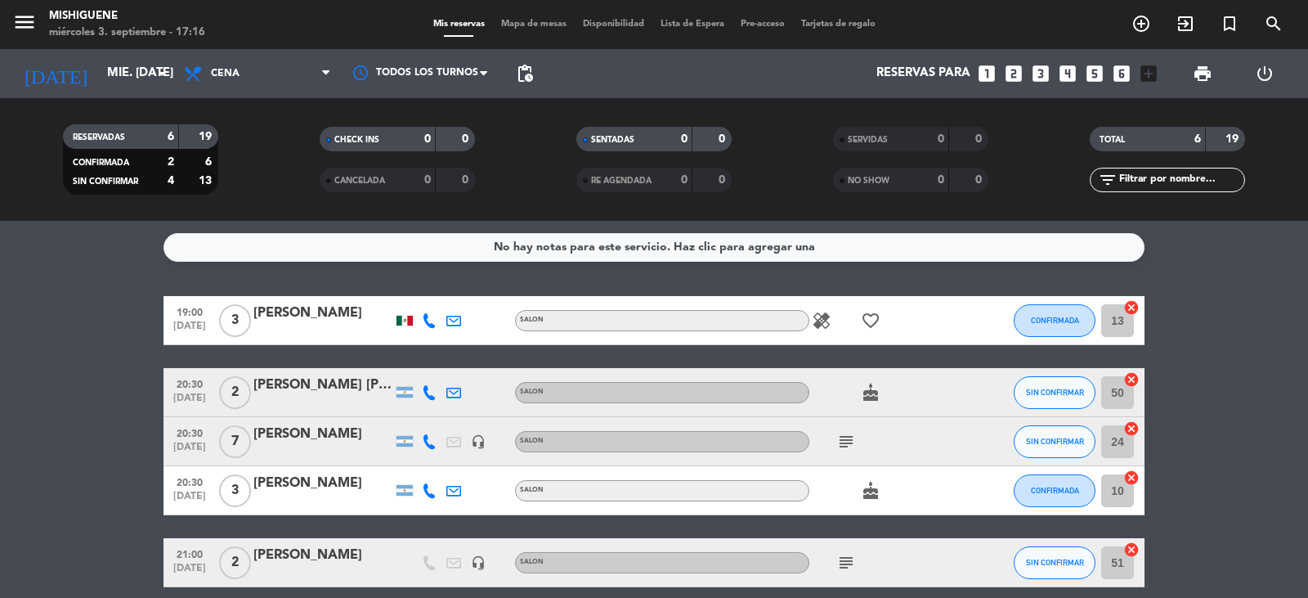
click at [831, 322] on icon "healing" at bounding box center [822, 321] width 20 height 20
click at [828, 324] on icon "healing" at bounding box center [822, 321] width 20 height 20
click at [830, 315] on icon "healing" at bounding box center [822, 321] width 20 height 20
click at [828, 316] on icon "healing" at bounding box center [822, 321] width 20 height 20
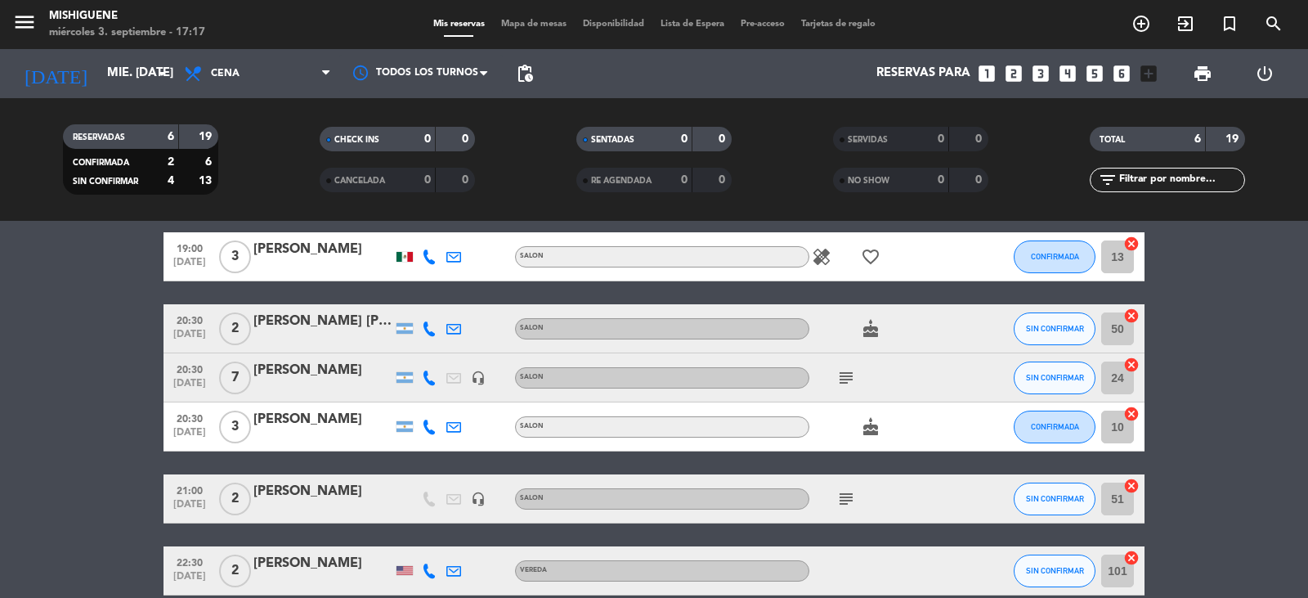
scroll to position [143, 0]
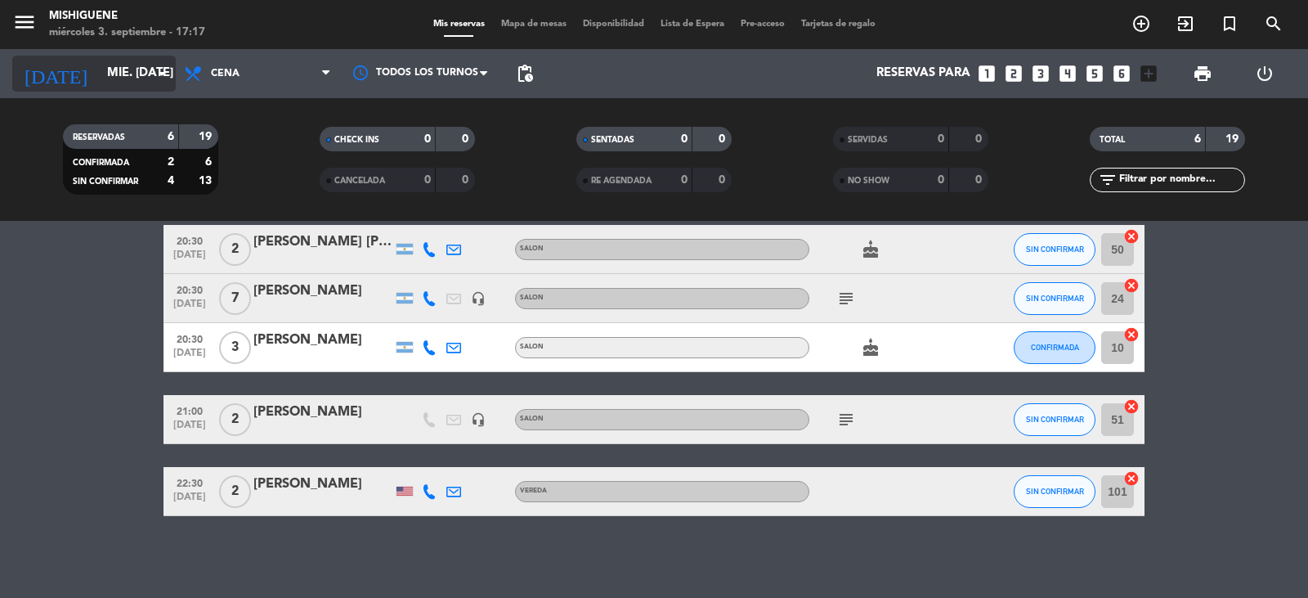
click at [125, 70] on input "mié. [DATE]" at bounding box center [178, 73] width 158 height 31
